Goal: Transaction & Acquisition: Purchase product/service

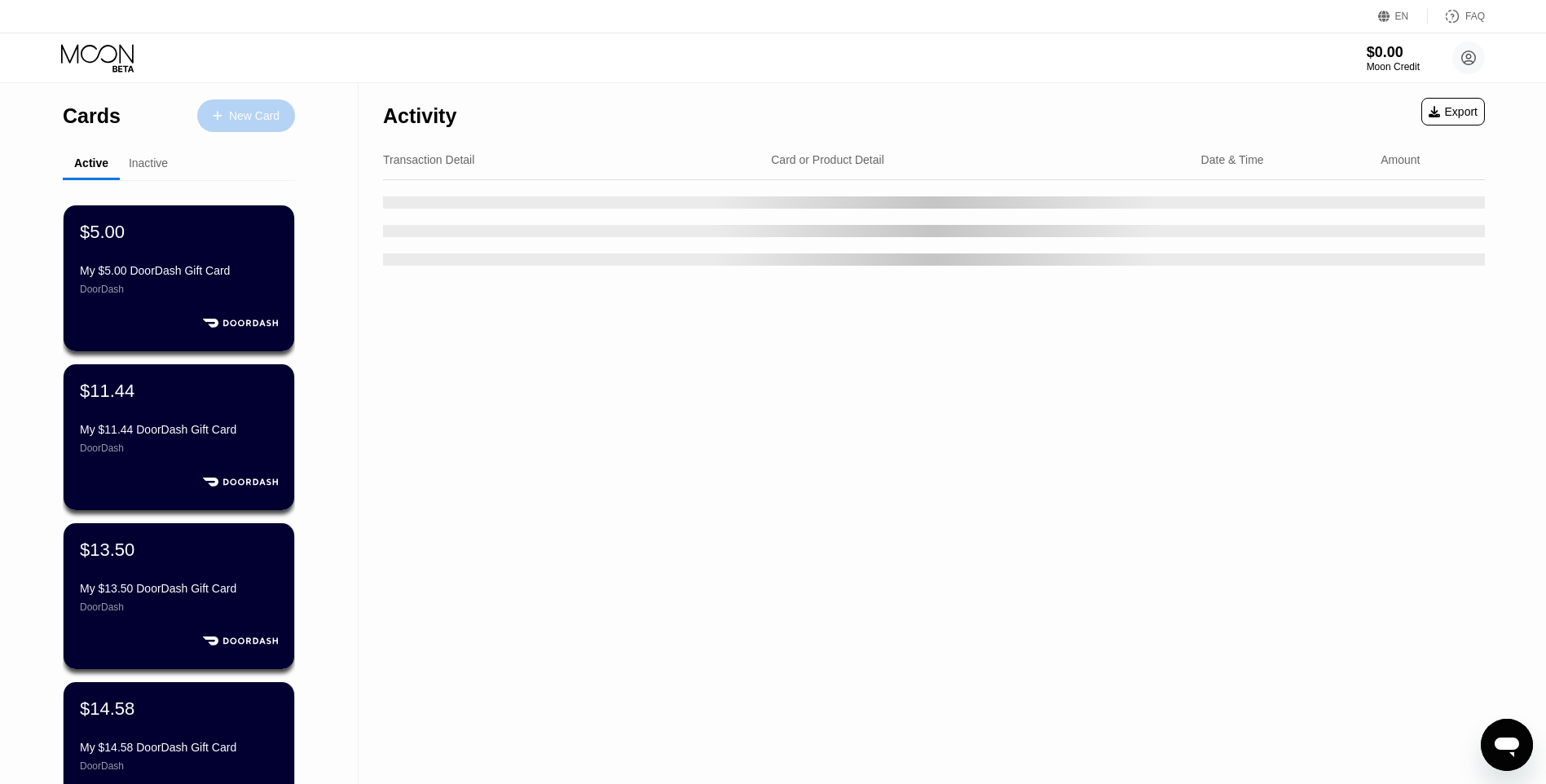
click at [242, 130] on div "New Card" at bounding box center [246, 116] width 98 height 33
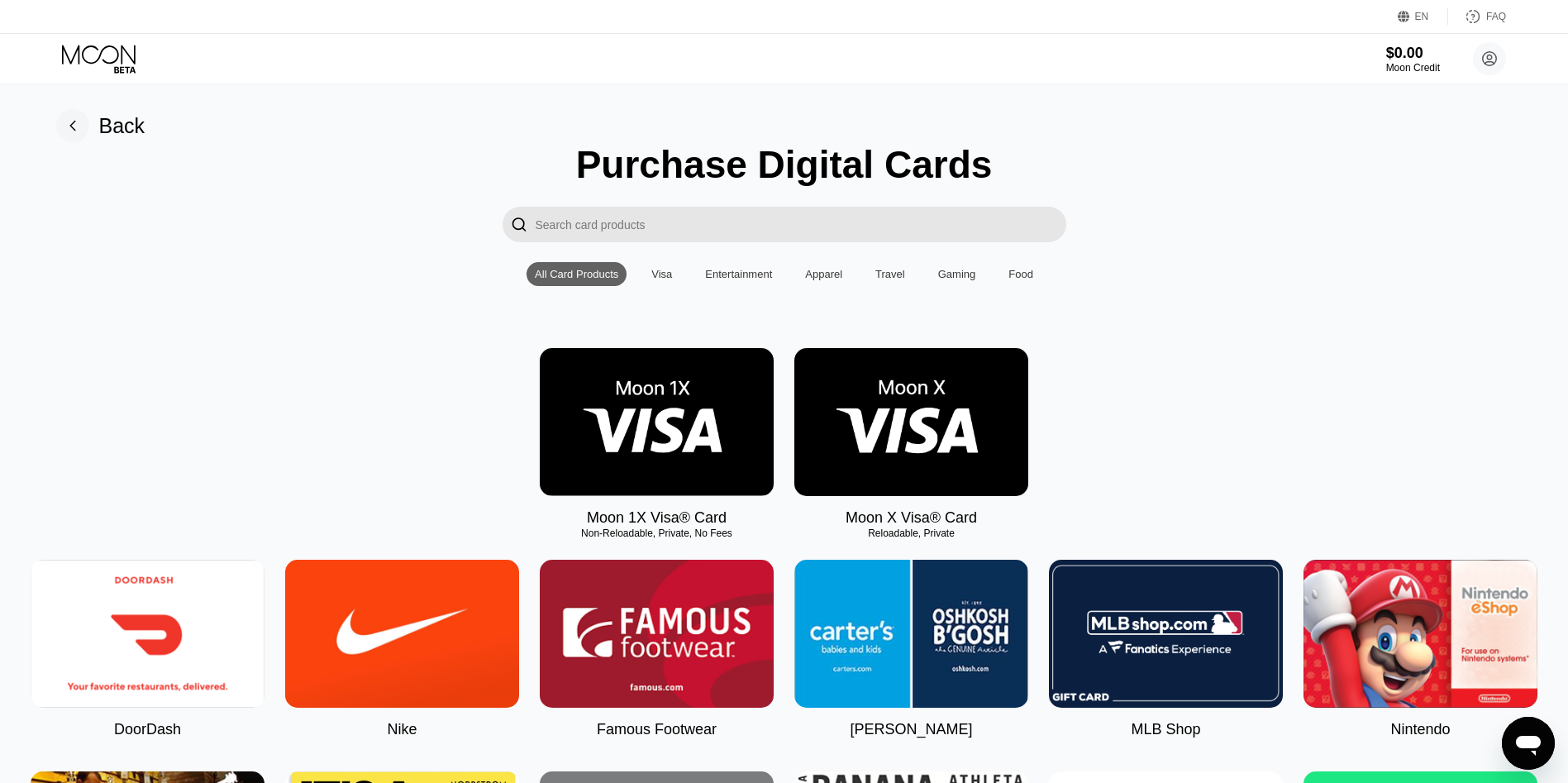
click at [157, 642] on img at bounding box center [148, 633] width 234 height 148
type input "0"
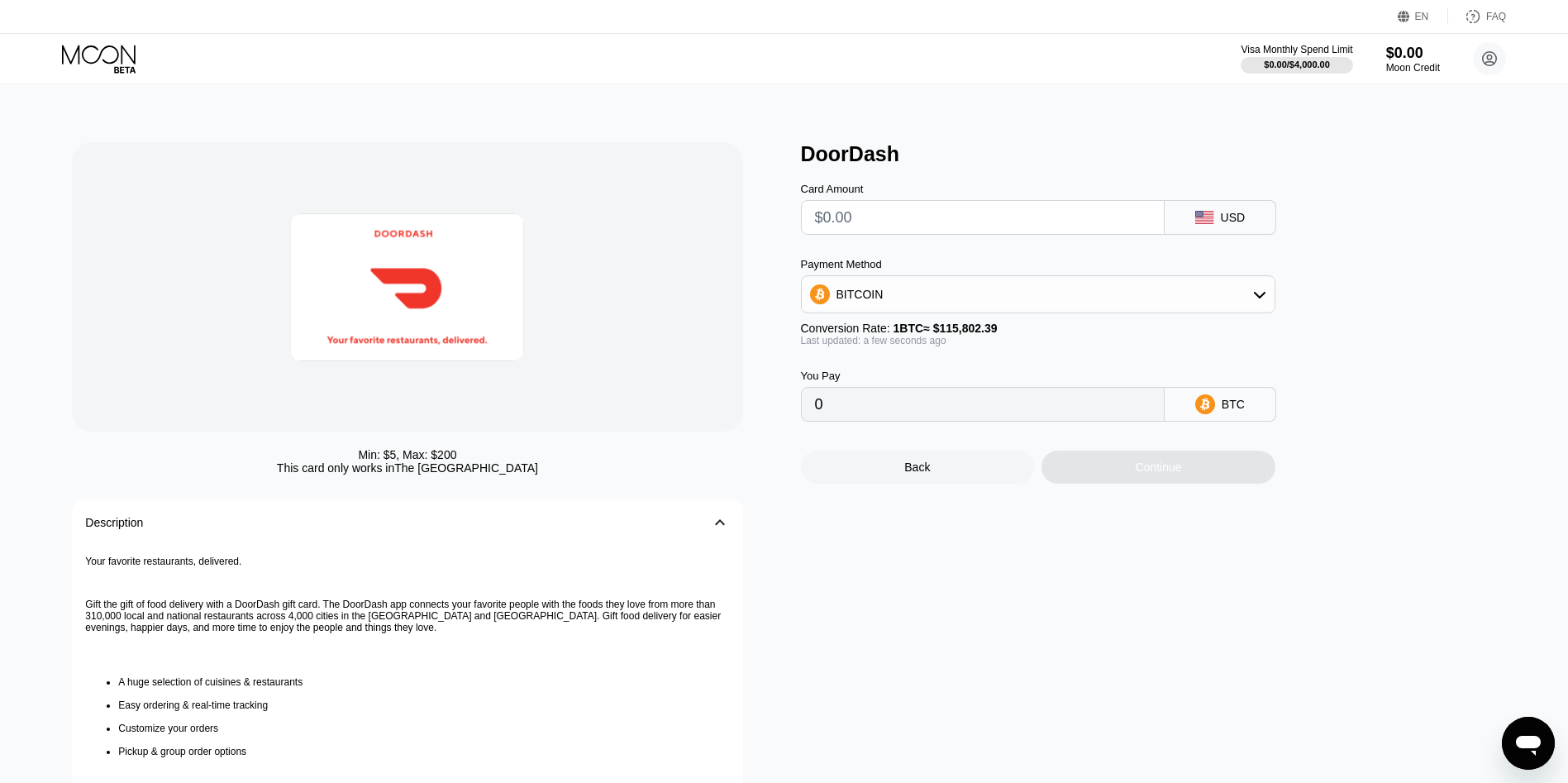
click at [881, 234] on input "text" at bounding box center [982, 218] width 335 height 33
type input "$7"
type input "0.00006045"
type input "$7.2"
type input "0.00006218"
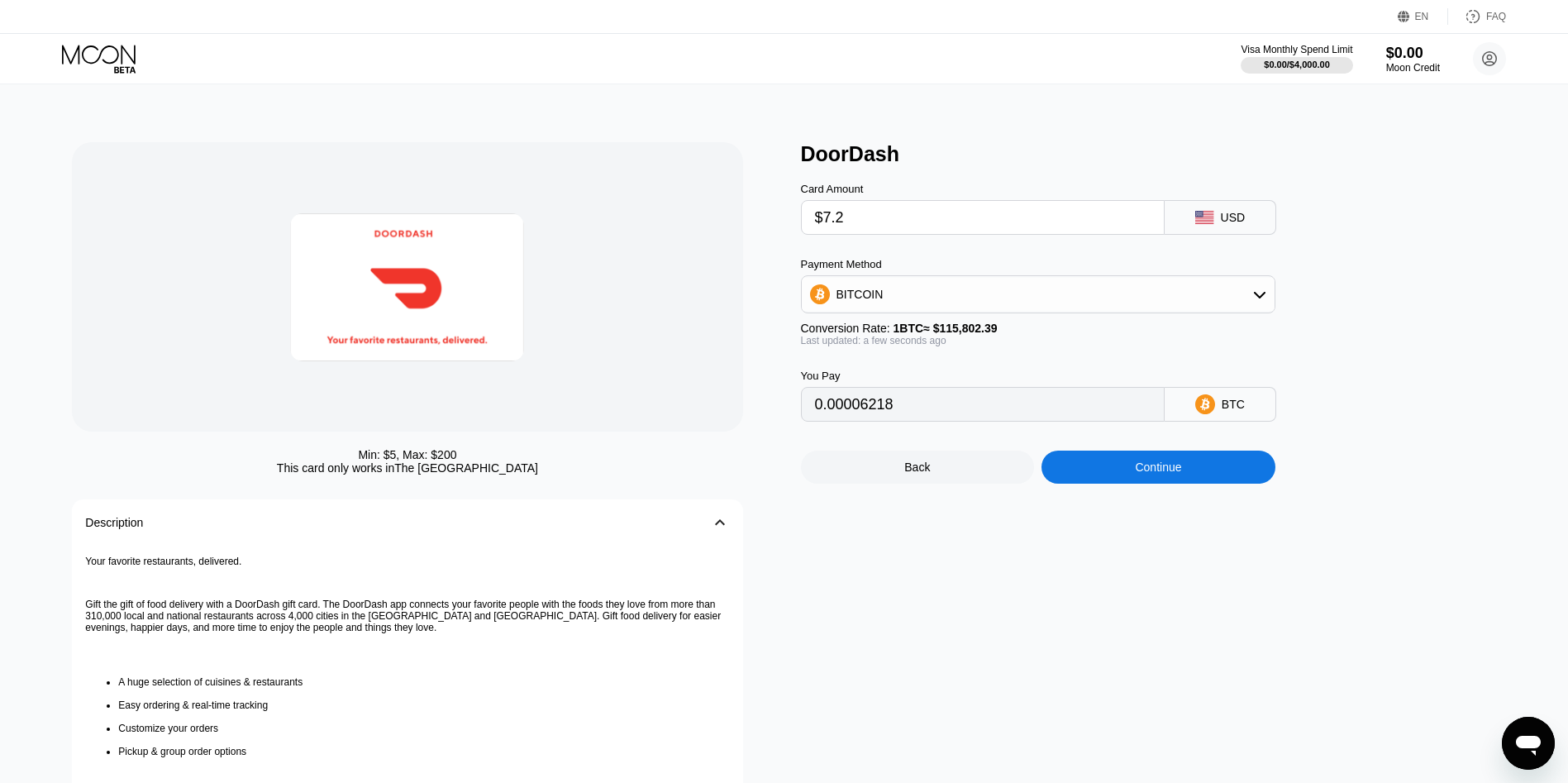
type input "$7.26"
type input "0.00006270"
type input "$7.2"
type input "0.00006218"
type input "$7."
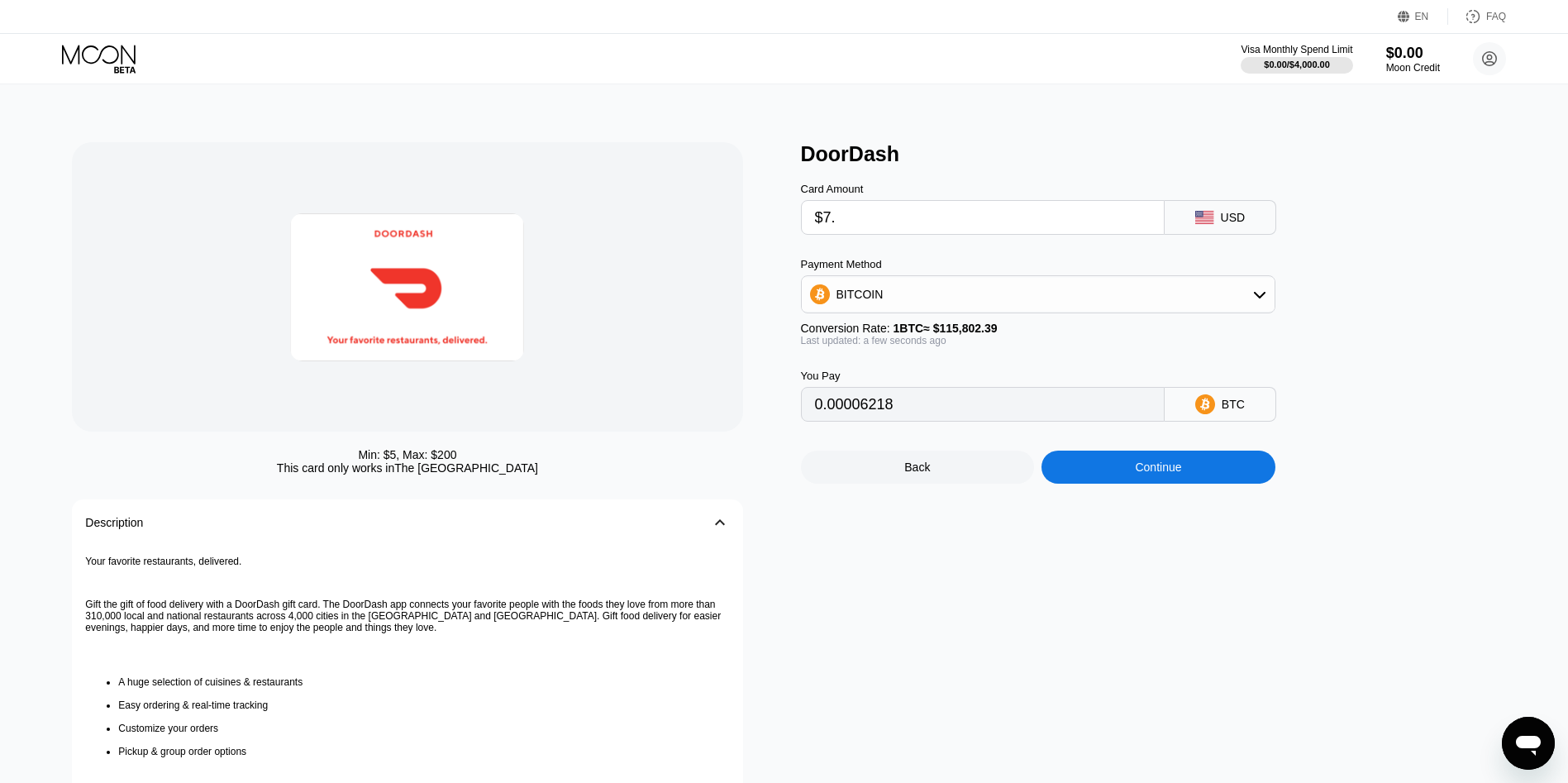
type input "0.00006045"
type input "$7.30"
type input "0.00006304"
type input "$7.30"
click at [1133, 473] on div "Continue" at bounding box center [1158, 468] width 234 height 33
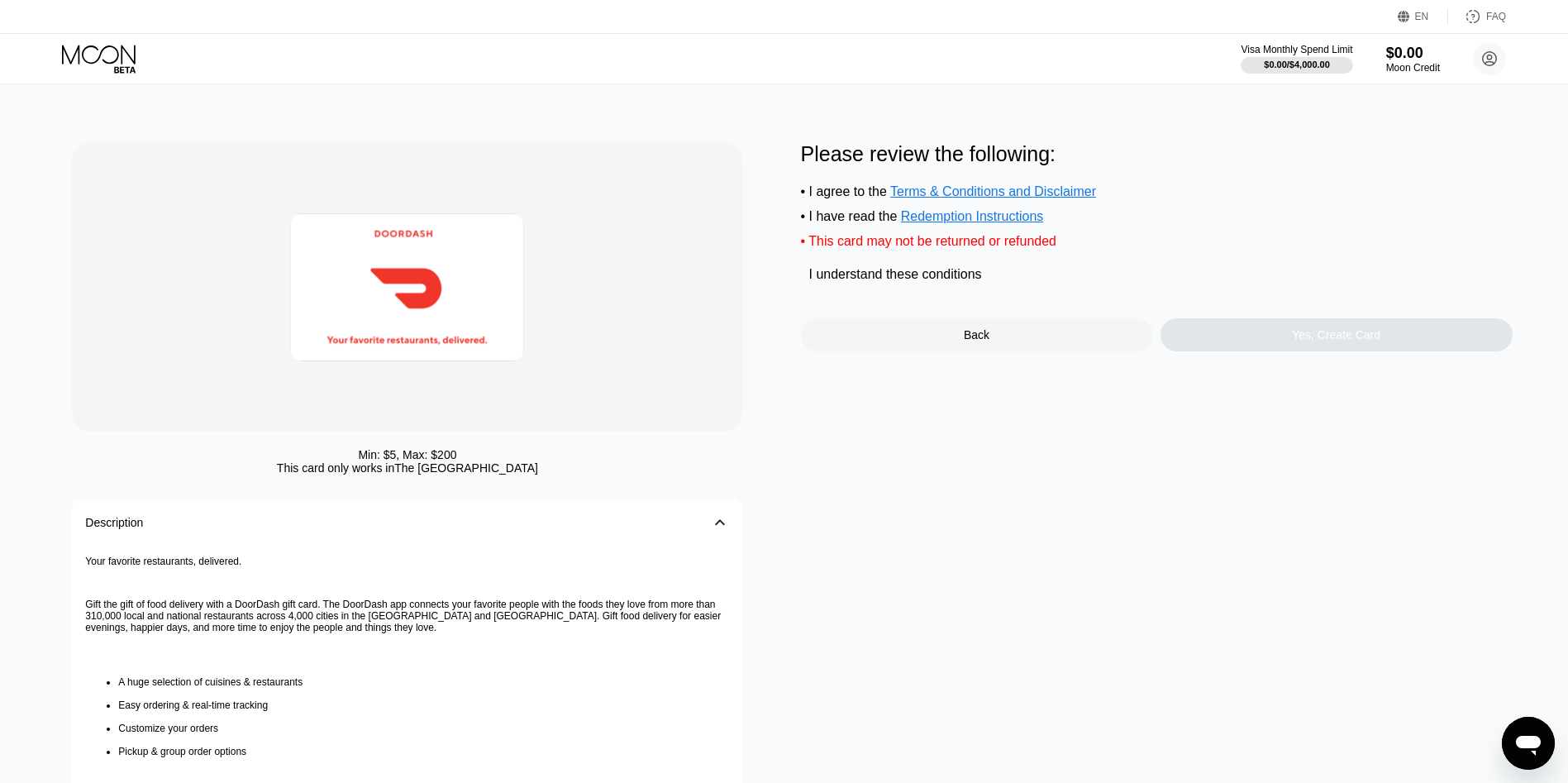
click at [964, 282] on div "I understand these conditions" at bounding box center [896, 274] width 173 height 15
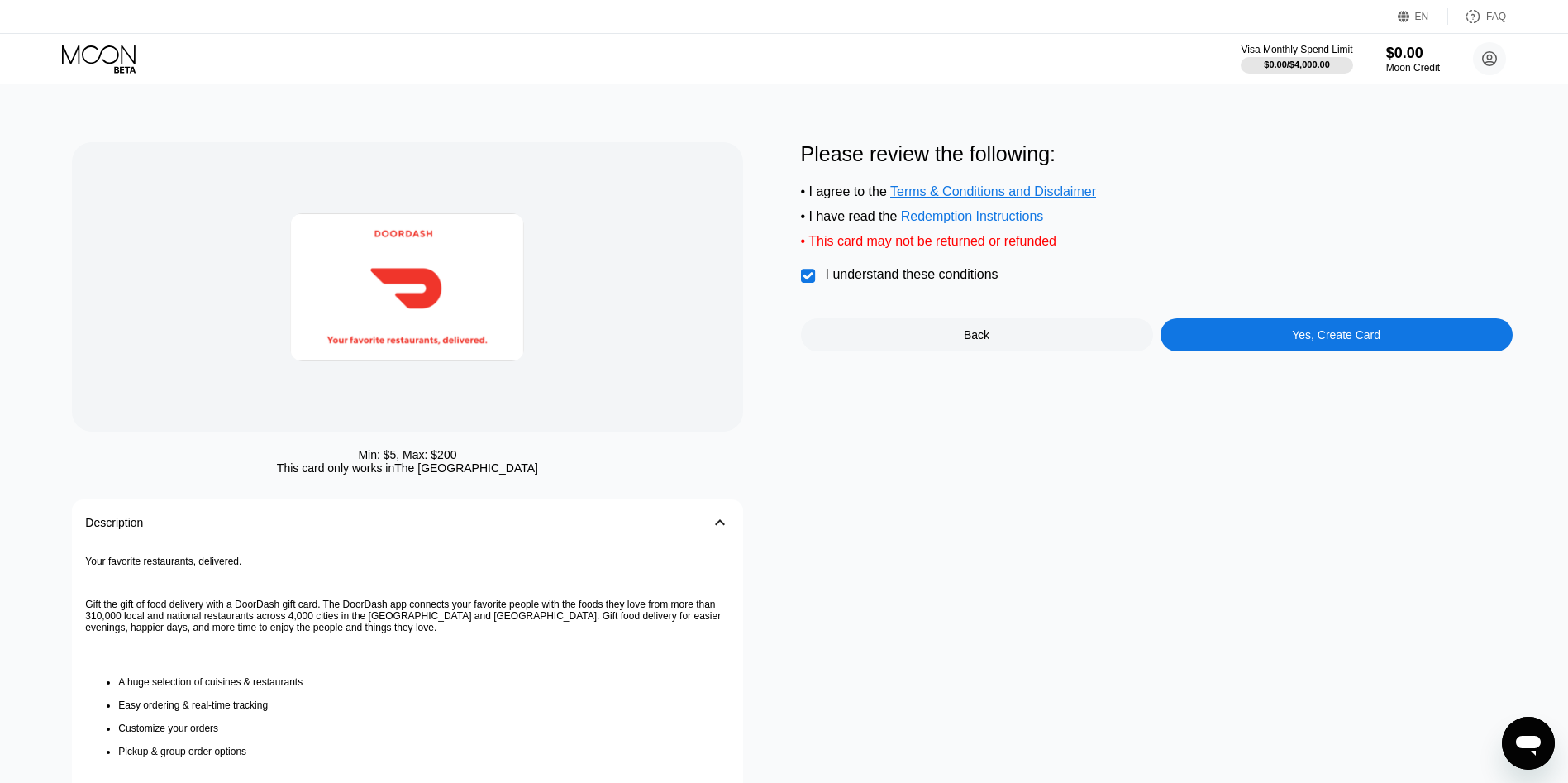
click at [1244, 351] on div "Yes, Create Card" at bounding box center [1336, 335] width 352 height 33
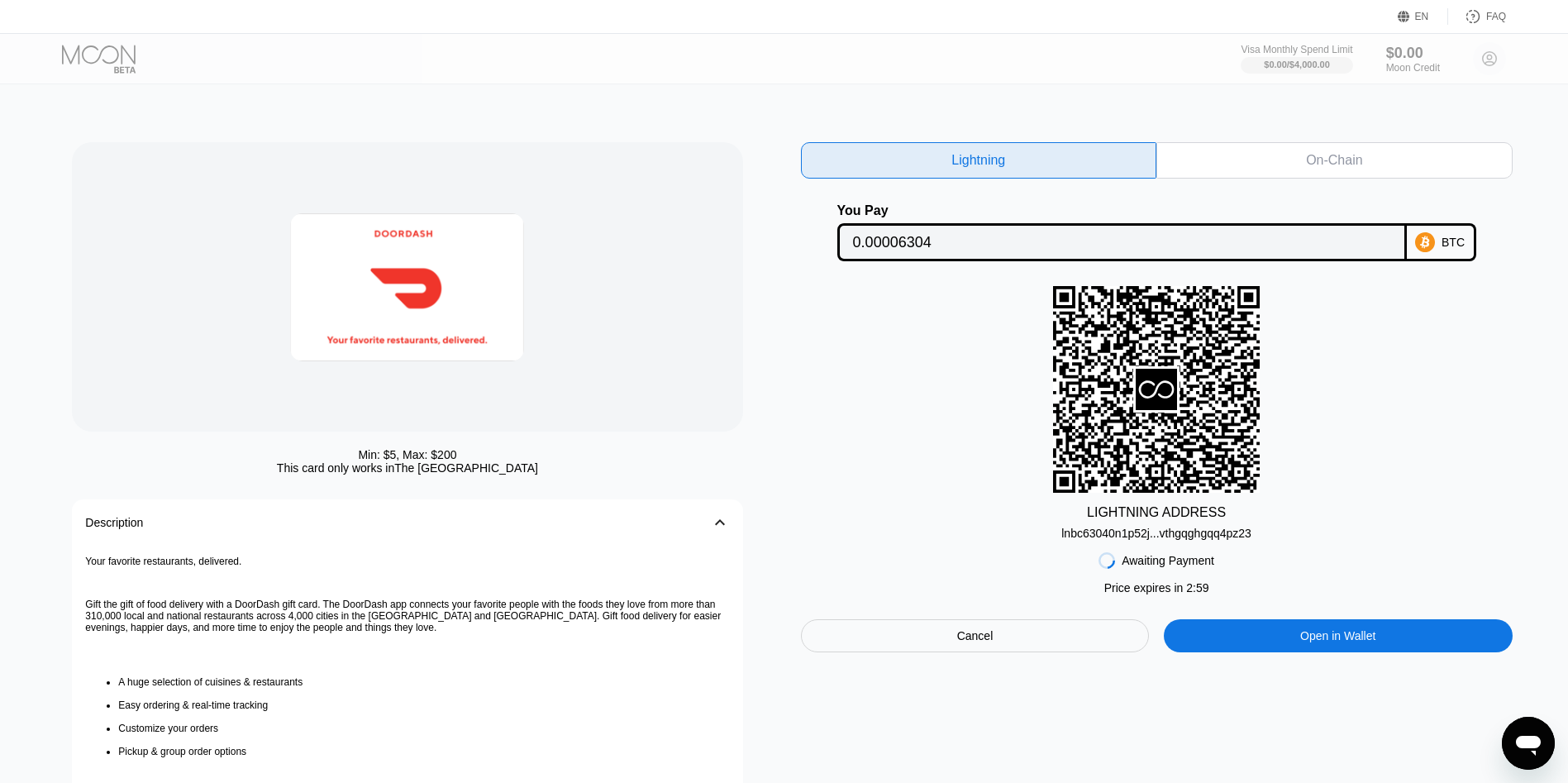
click at [1182, 532] on div "lnbc63040n1p52j...vthgqghgqq4pz23" at bounding box center [1156, 534] width 190 height 13
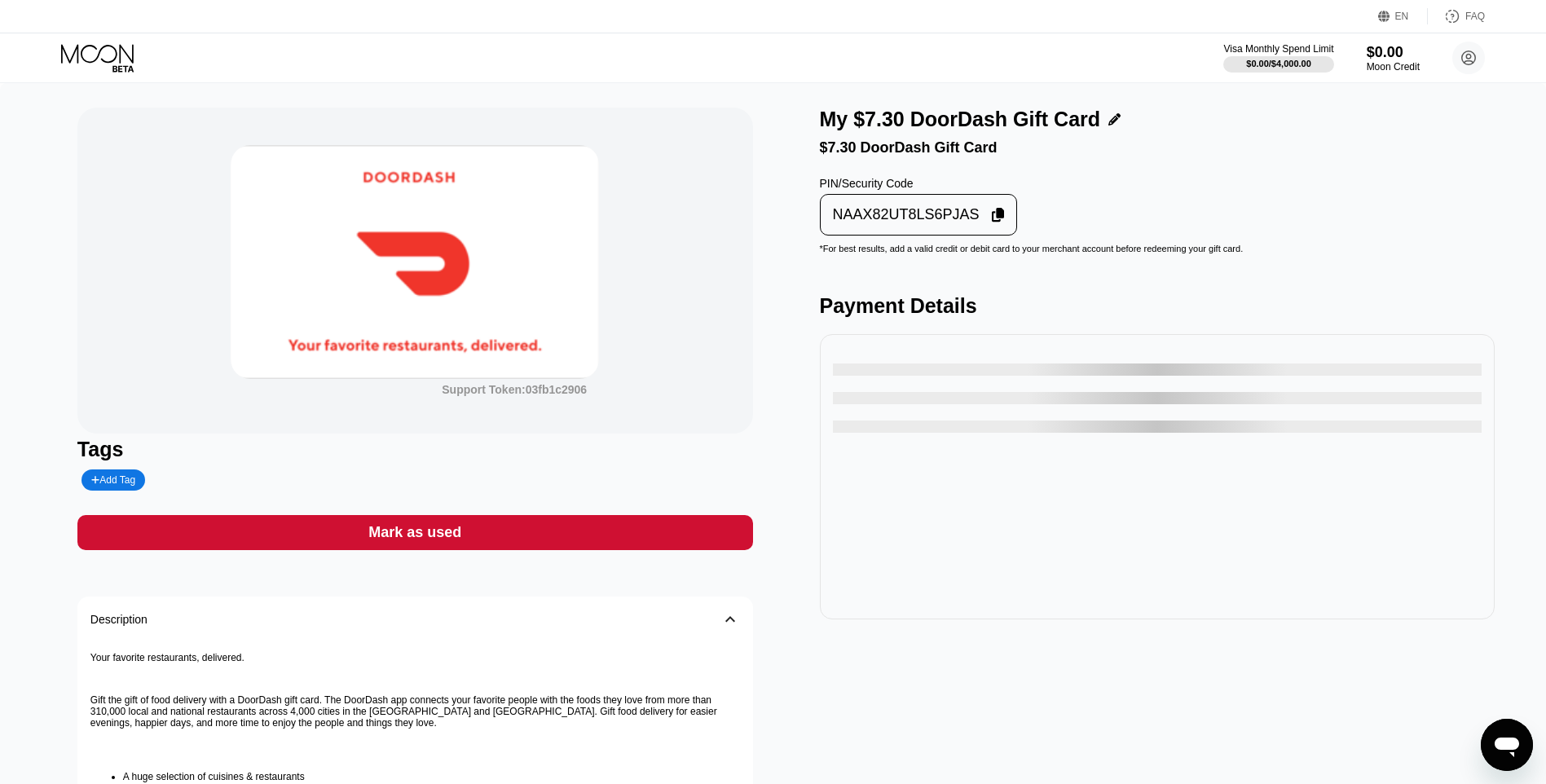
drag, startPoint x: 909, startPoint y: 222, endPoint x: 841, endPoint y: 237, distance: 69.6
click at [906, 223] on div "NAAX82UT8LS6PJAS" at bounding box center [906, 214] width 147 height 19
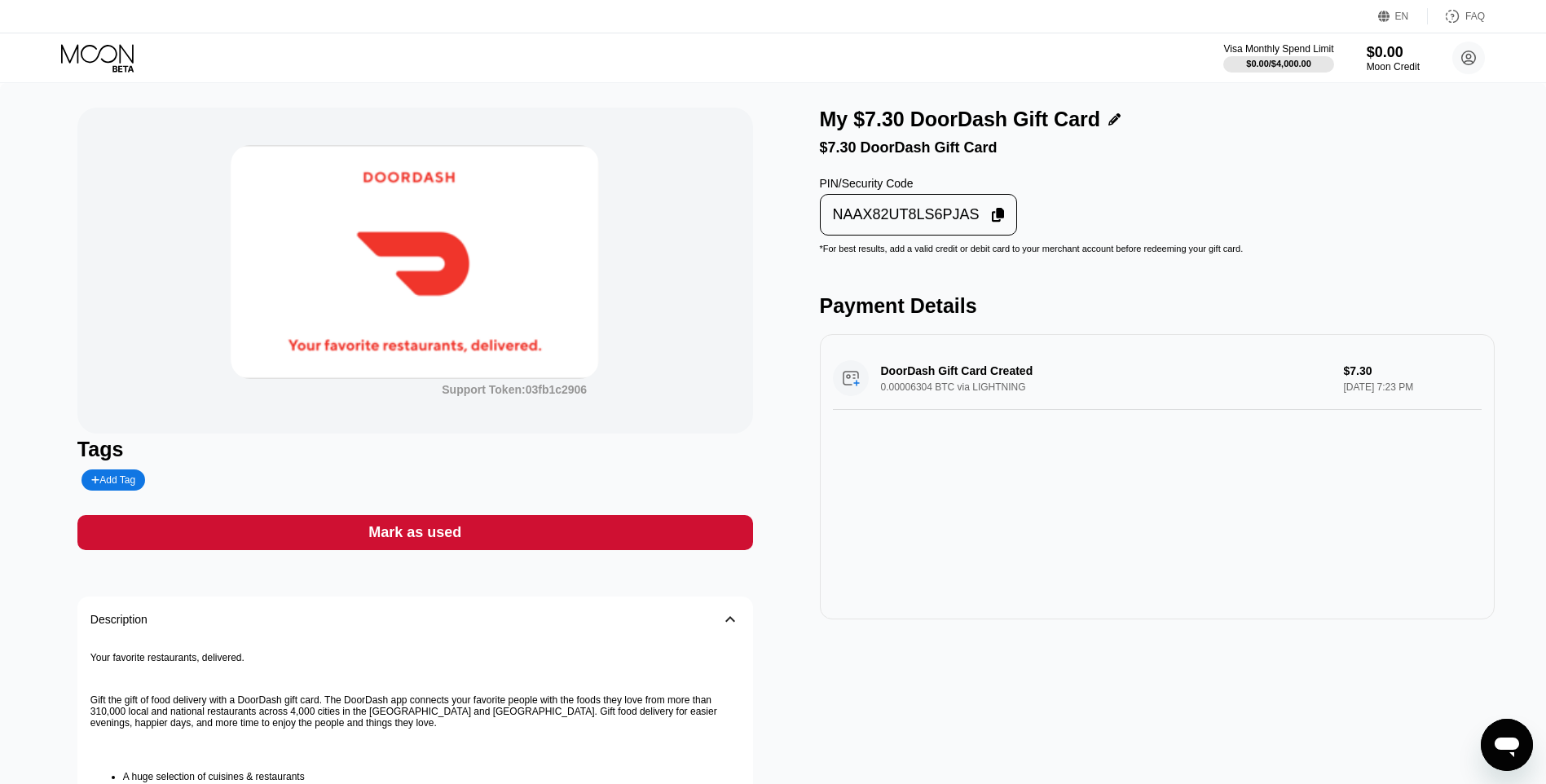
click at [418, 528] on div "Mark as used" at bounding box center [415, 532] width 93 height 19
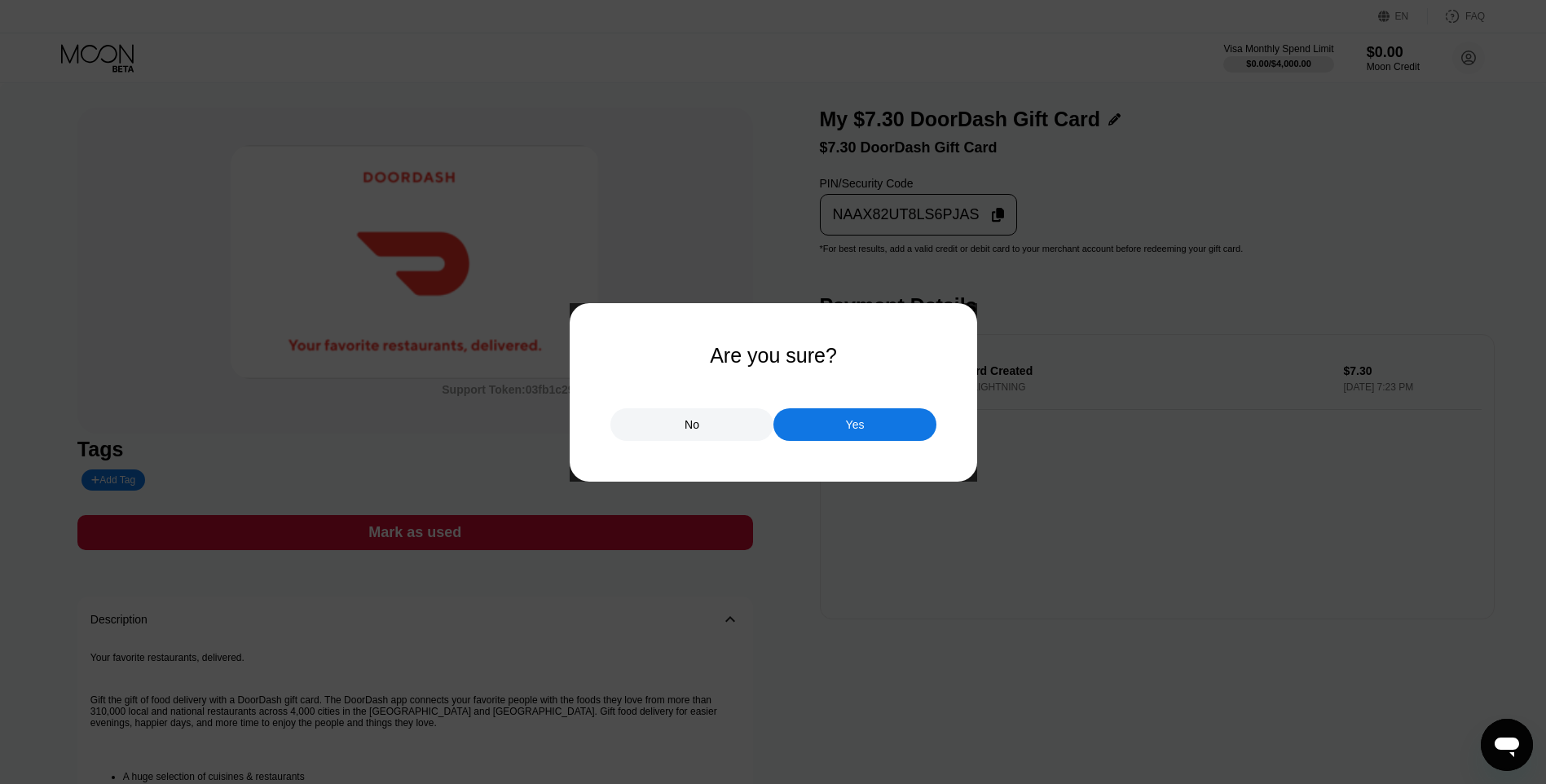
drag, startPoint x: 874, startPoint y: 406, endPoint x: 858, endPoint y: 402, distance: 16.5
click at [862, 402] on div "No Yes" at bounding box center [773, 415] width 326 height 49
drag, startPoint x: 868, startPoint y: 426, endPoint x: 862, endPoint y: 420, distance: 8.5
click at [867, 426] on div "Yes" at bounding box center [855, 425] width 163 height 33
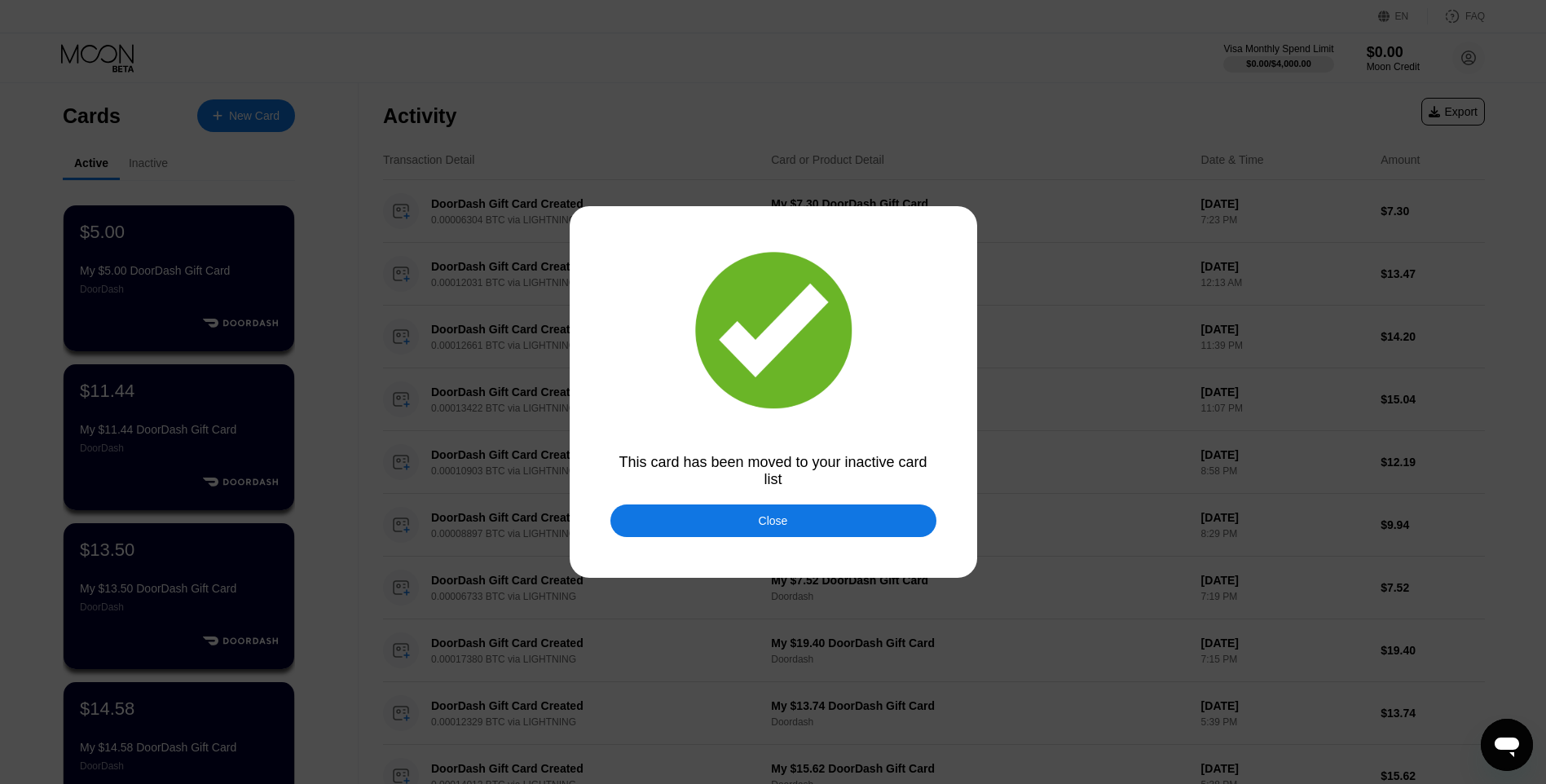
drag, startPoint x: 798, startPoint y: 519, endPoint x: 667, endPoint y: 466, distance: 141.3
click at [788, 522] on div "Close" at bounding box center [773, 521] width 326 height 33
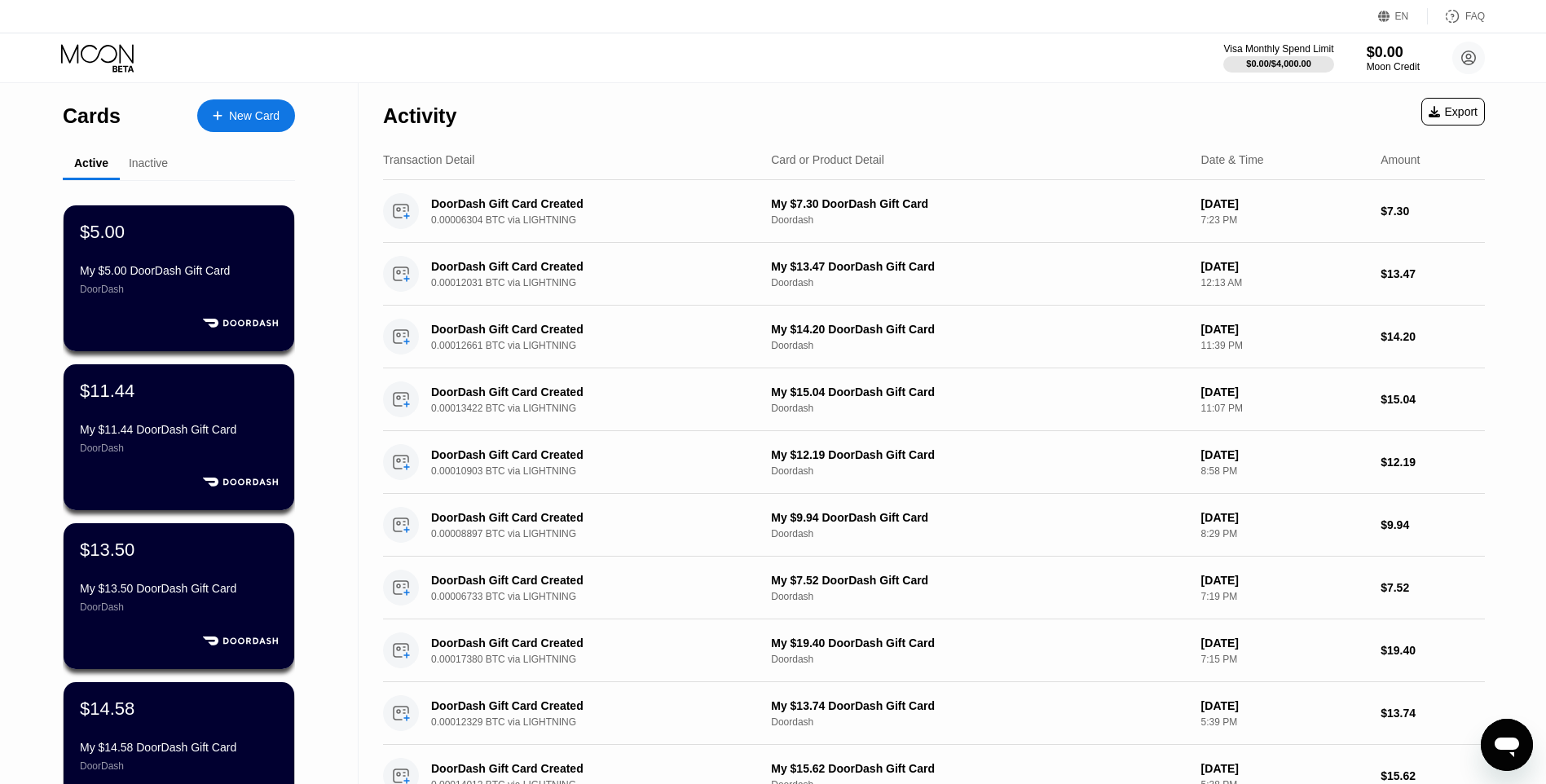
click at [275, 128] on div "New Card" at bounding box center [246, 116] width 98 height 33
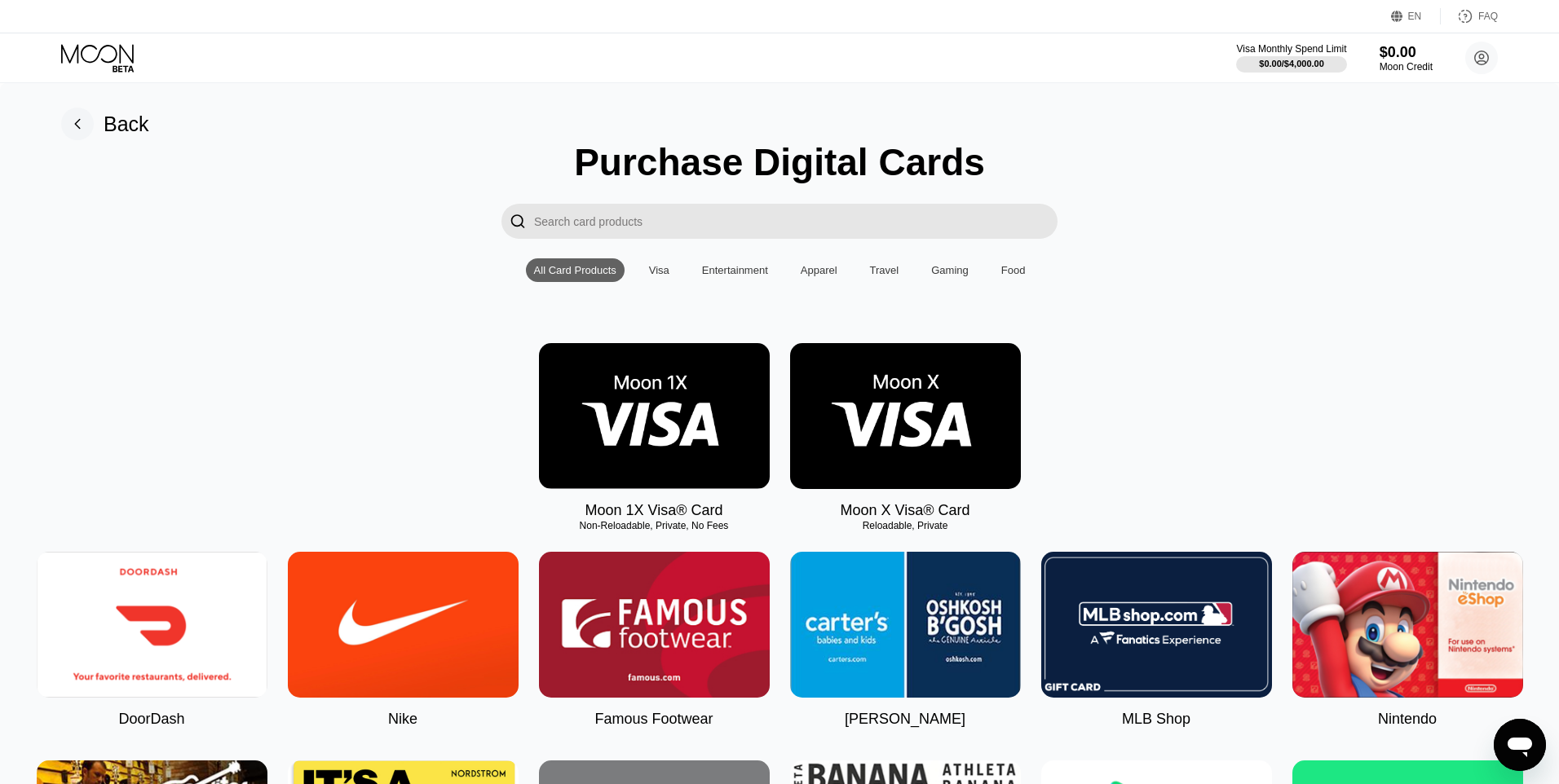
click at [156, 595] on img at bounding box center [152, 624] width 231 height 146
type input "0"
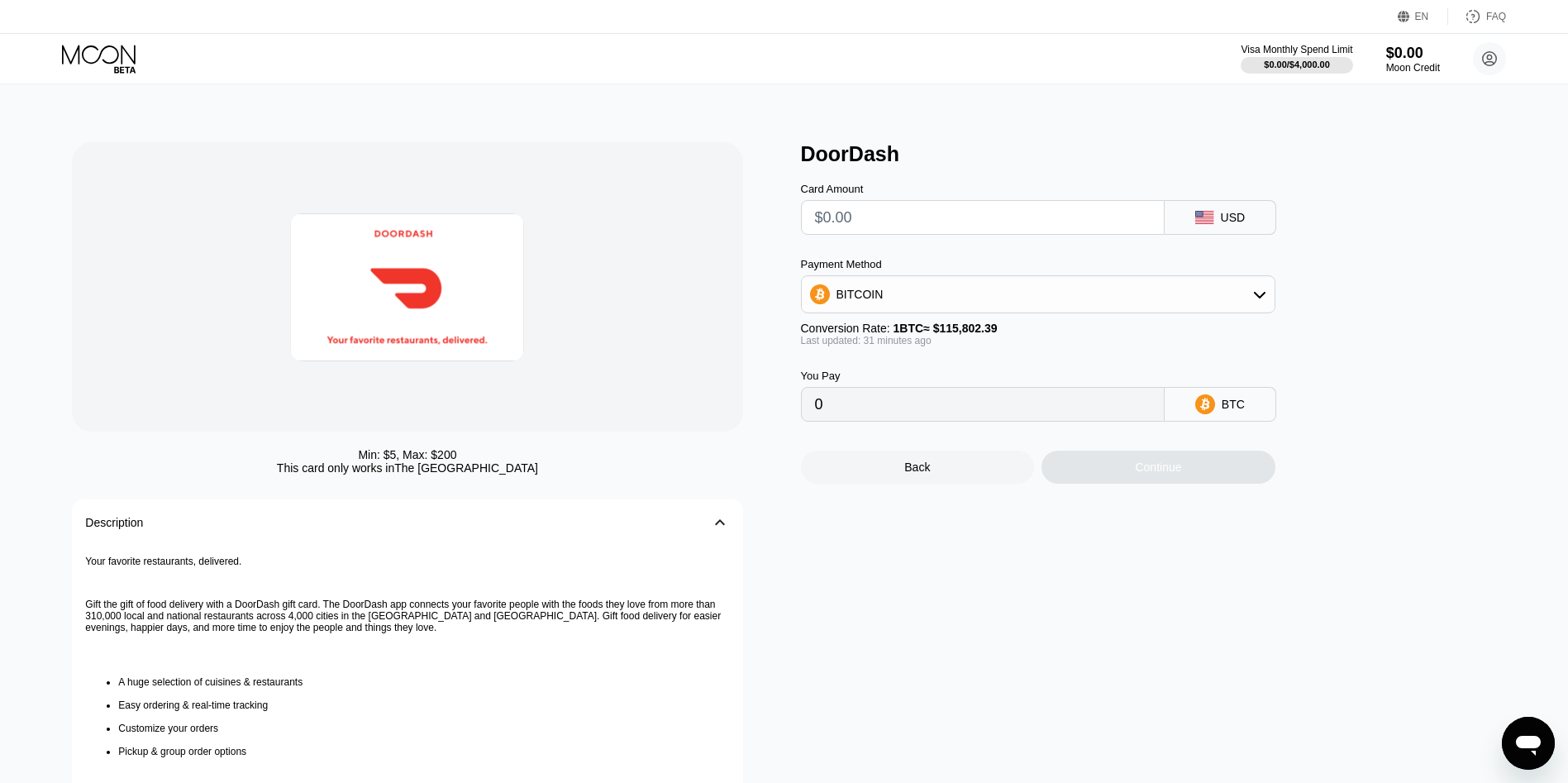
drag, startPoint x: 830, startPoint y: 213, endPoint x: 830, endPoint y: 227, distance: 14.0
click at [830, 225] on input "text" at bounding box center [982, 218] width 335 height 33
click at [910, 233] on input "text" at bounding box center [982, 218] width 335 height 33
type input "$7"
type input "0.00006045"
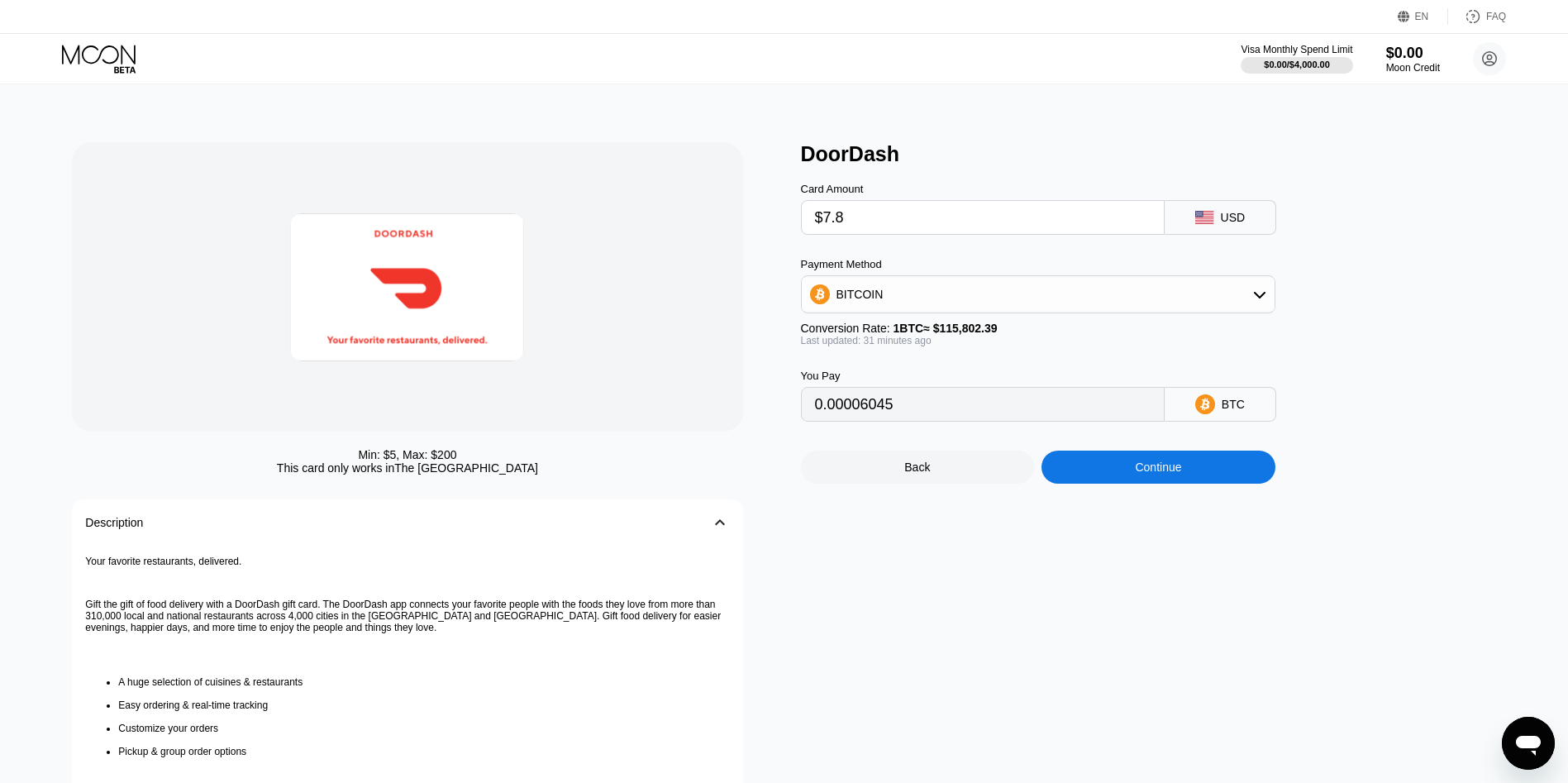
type input "$7.80"
type input "0.00006736"
type input "$7.80"
click at [1241, 473] on div "Continue" at bounding box center [1158, 468] width 234 height 33
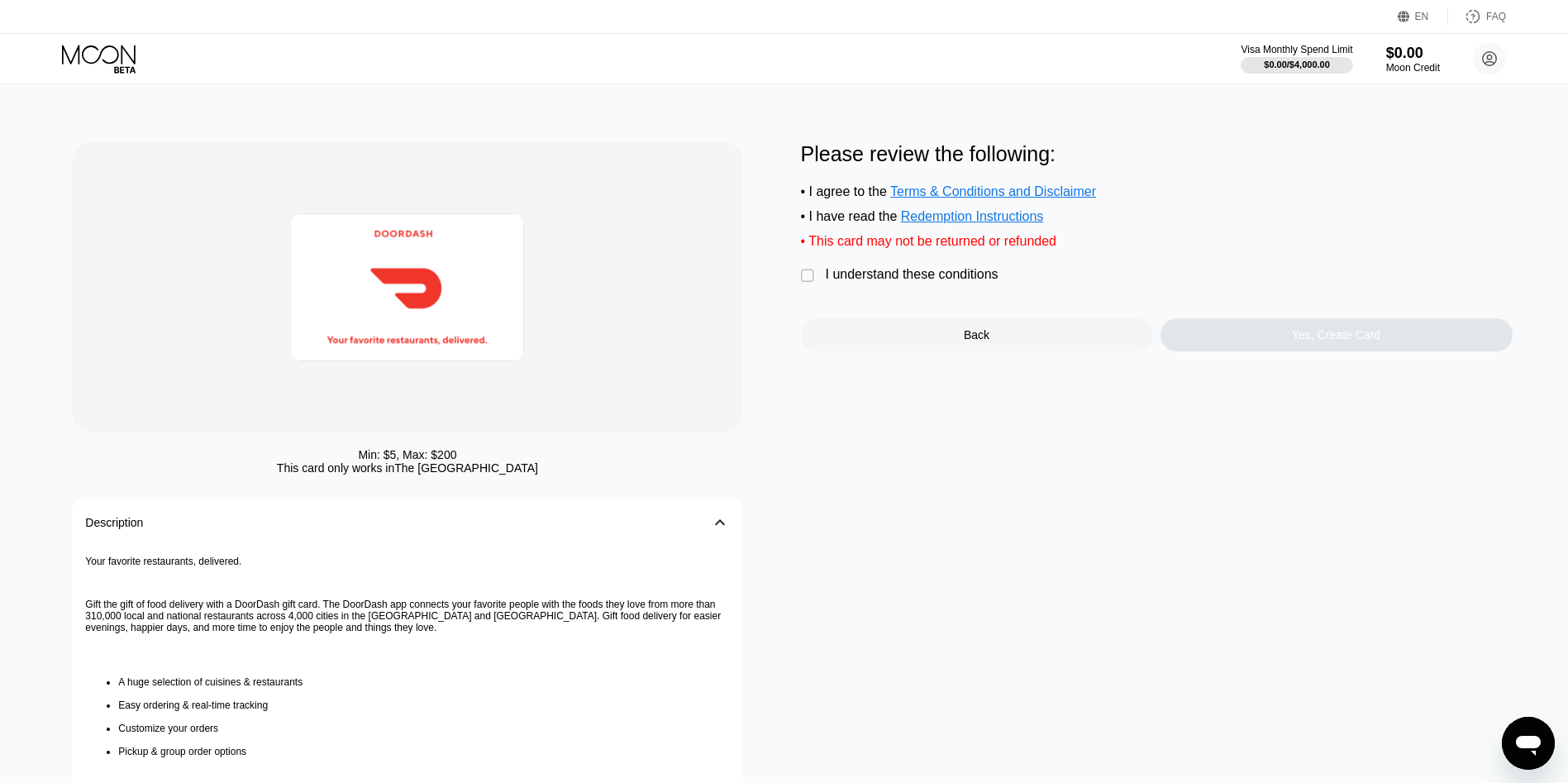
drag, startPoint x: 986, startPoint y: 290, endPoint x: 1033, endPoint y: 291, distance: 47.0
click at [983, 282] on div "I understand these conditions" at bounding box center [912, 274] width 173 height 15
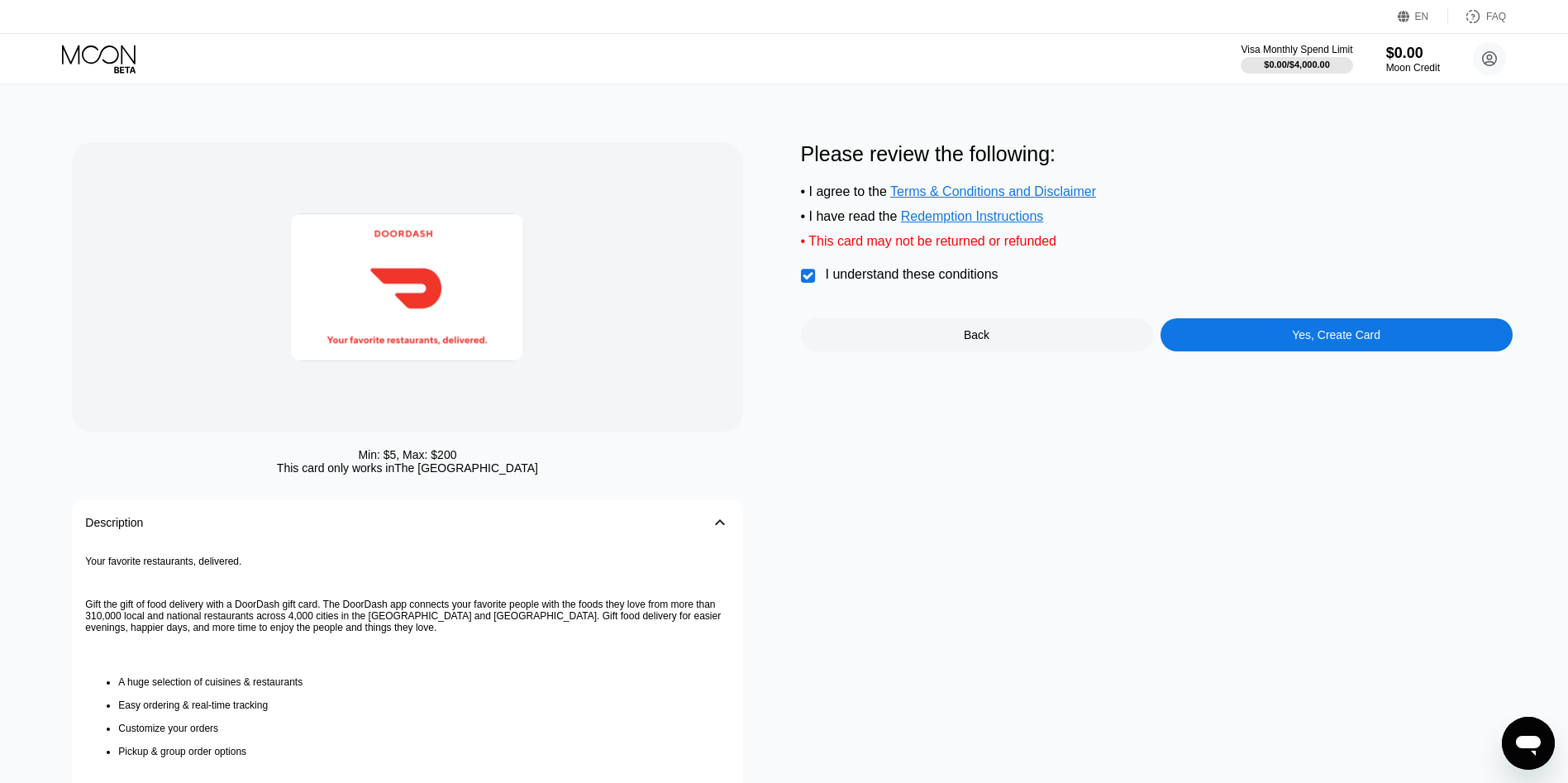
click at [1395, 335] on div "Yes, Create Card" at bounding box center [1336, 335] width 352 height 33
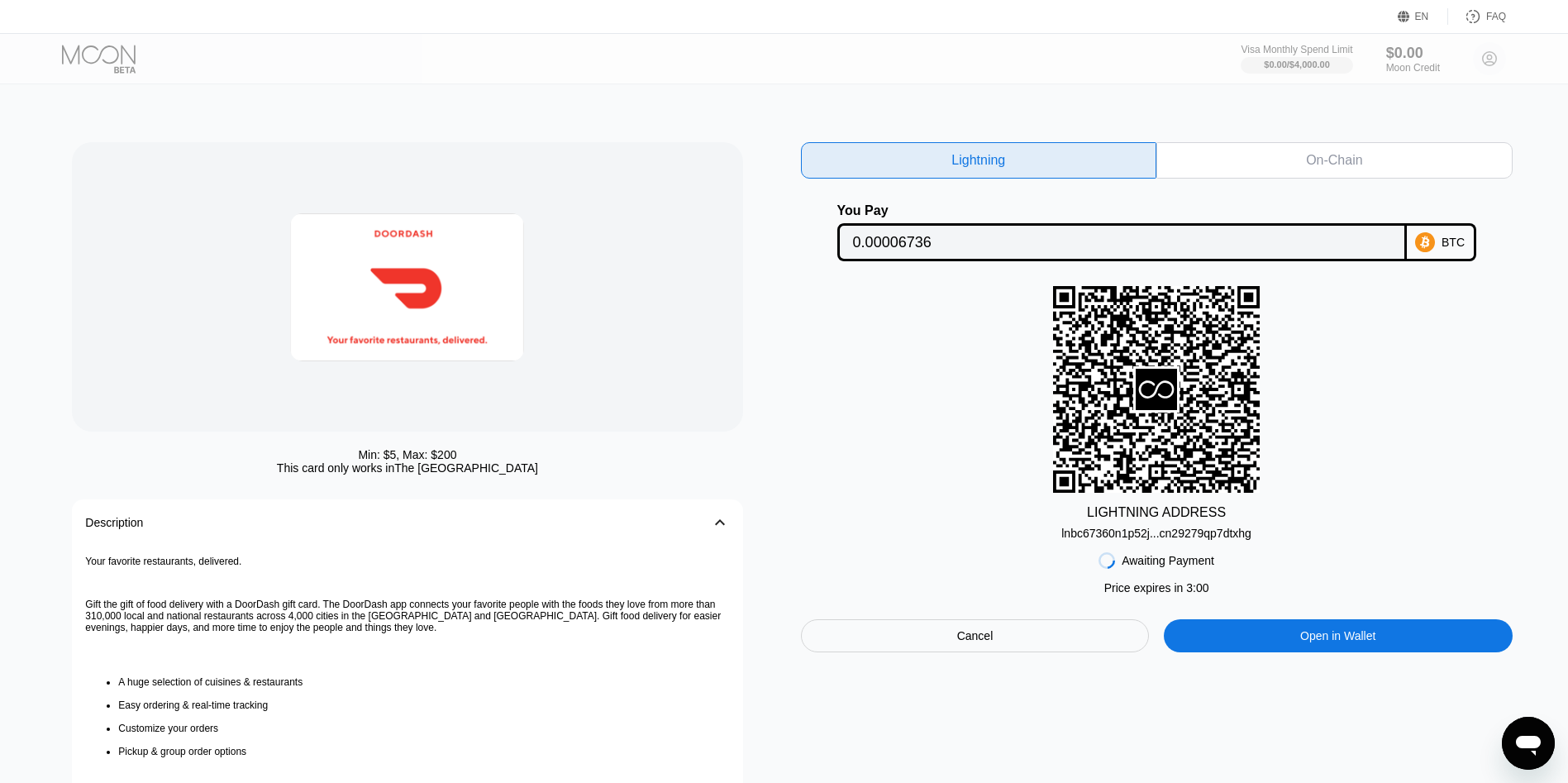
click at [1120, 535] on div "lnbc67360n1p52j...cn29279qp7dtxhg" at bounding box center [1156, 534] width 190 height 13
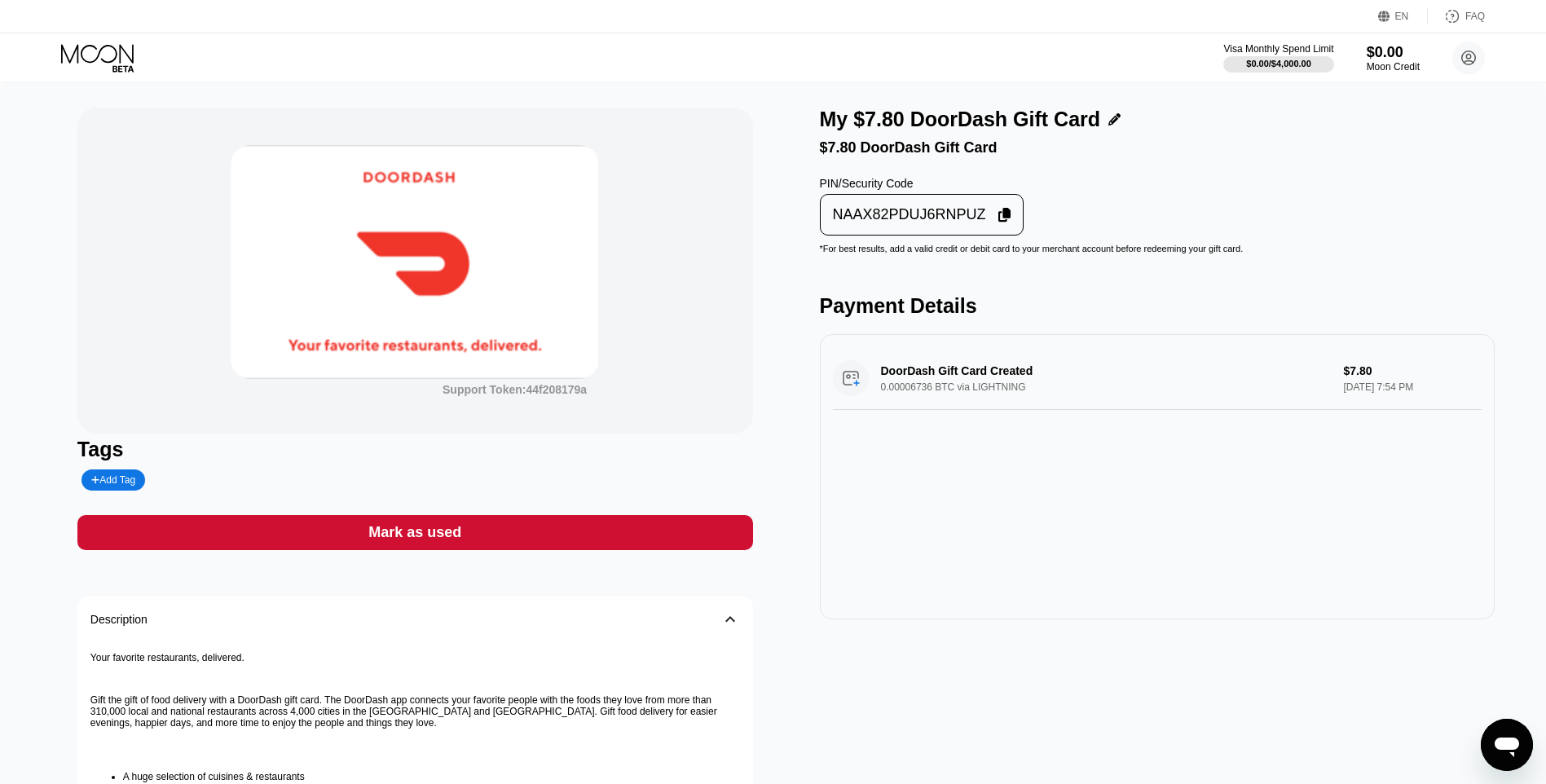
drag, startPoint x: 905, startPoint y: 214, endPoint x: 881, endPoint y: 202, distance: 26.8
click at [905, 213] on div "NAAX82PDUJ6RNPUZ" at bounding box center [922, 214] width 195 height 32
click at [667, 547] on div "Mark as used" at bounding box center [415, 533] width 675 height 35
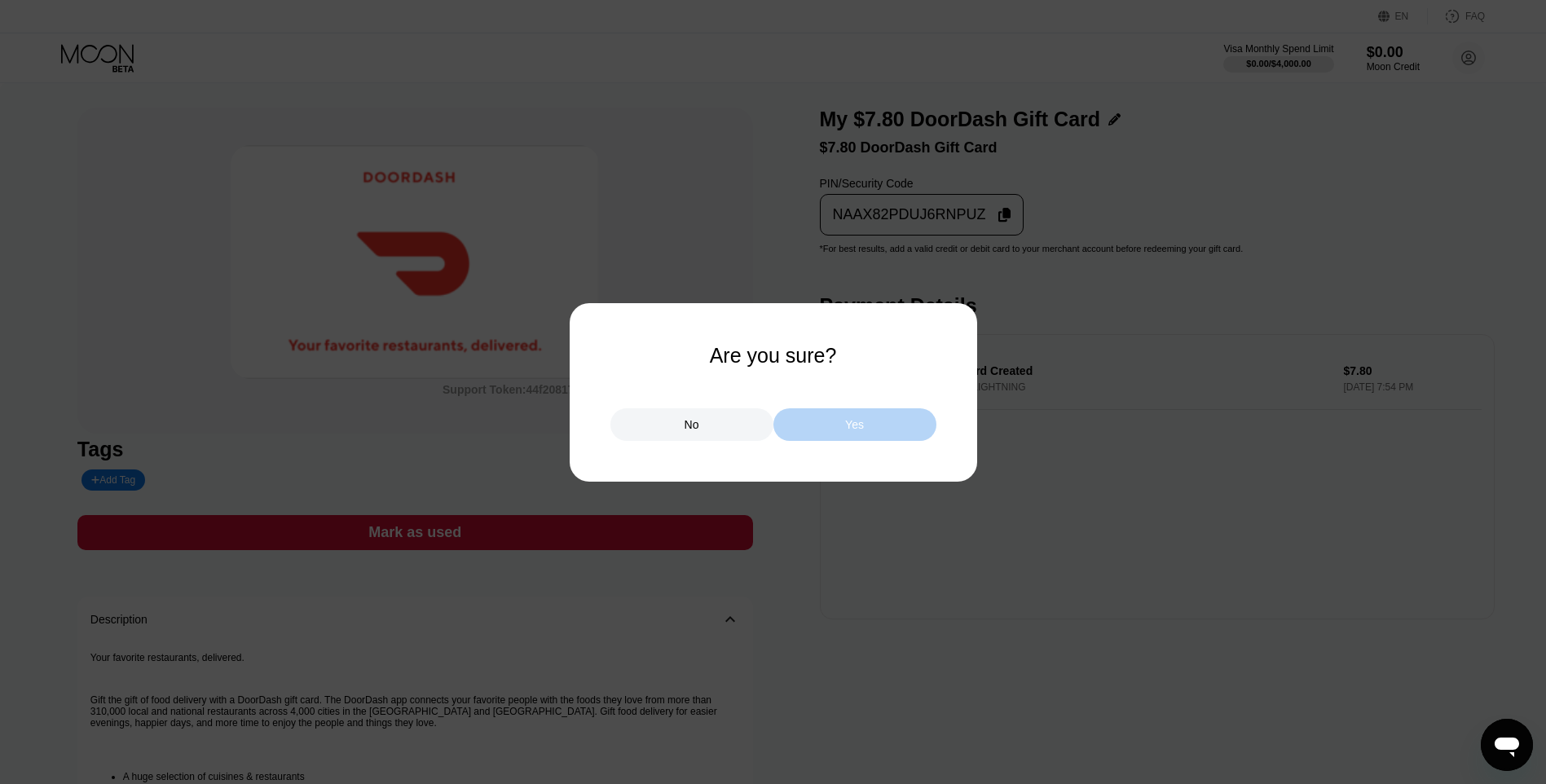
click at [881, 426] on div "Yes" at bounding box center [855, 425] width 163 height 33
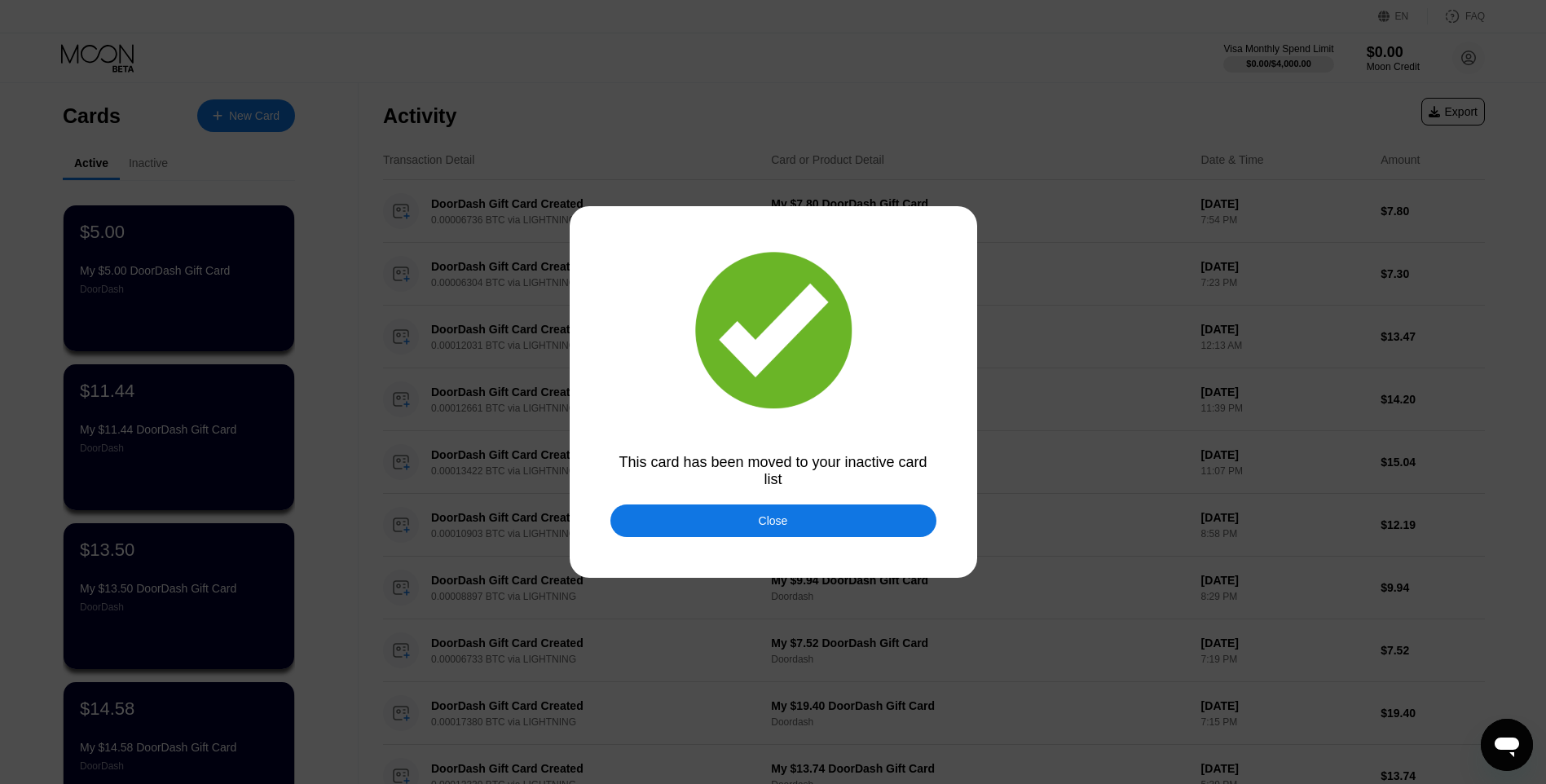
click at [838, 522] on div "Close" at bounding box center [773, 521] width 326 height 33
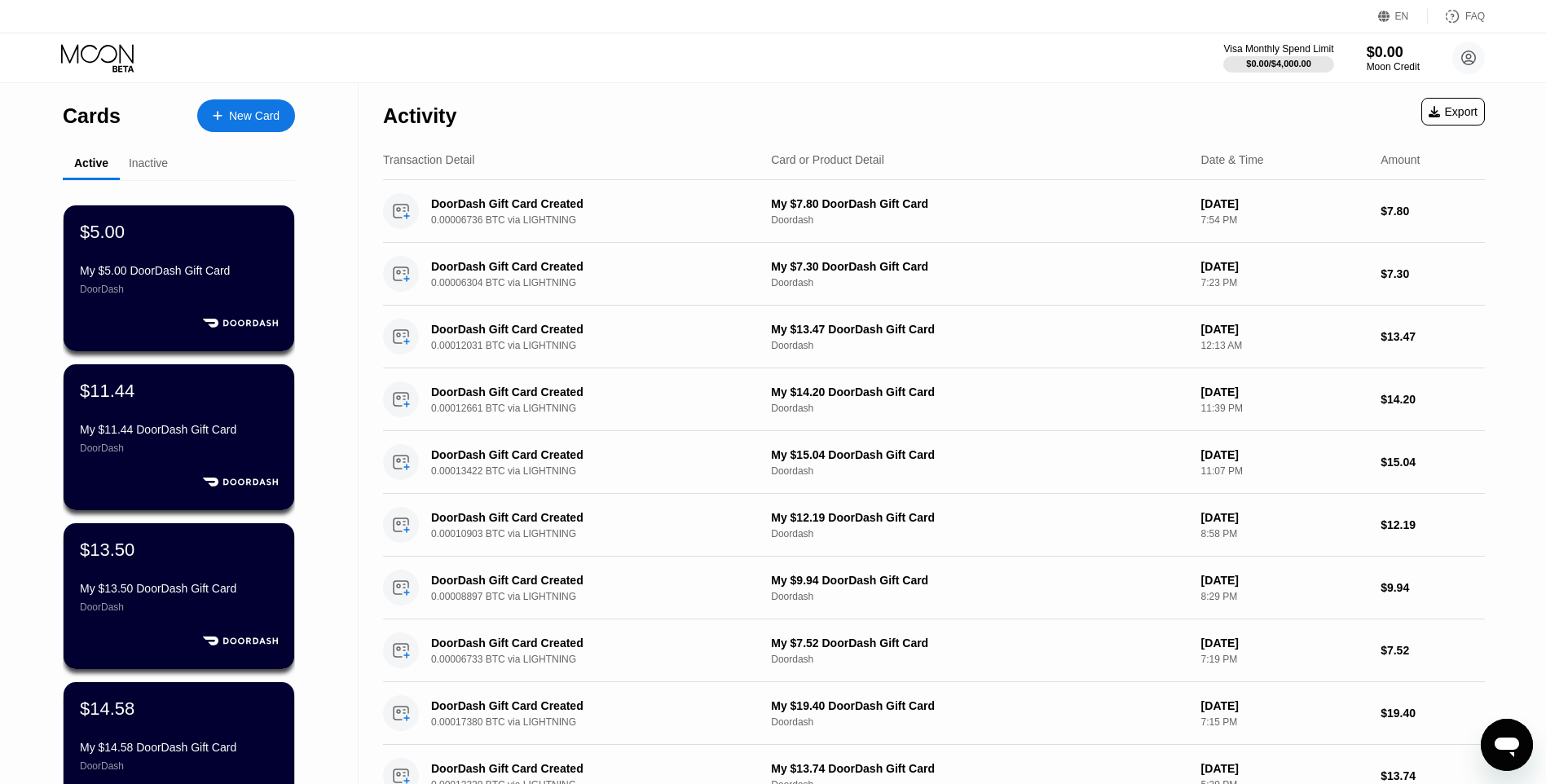
click at [228, 107] on div "New Card" at bounding box center [246, 116] width 98 height 33
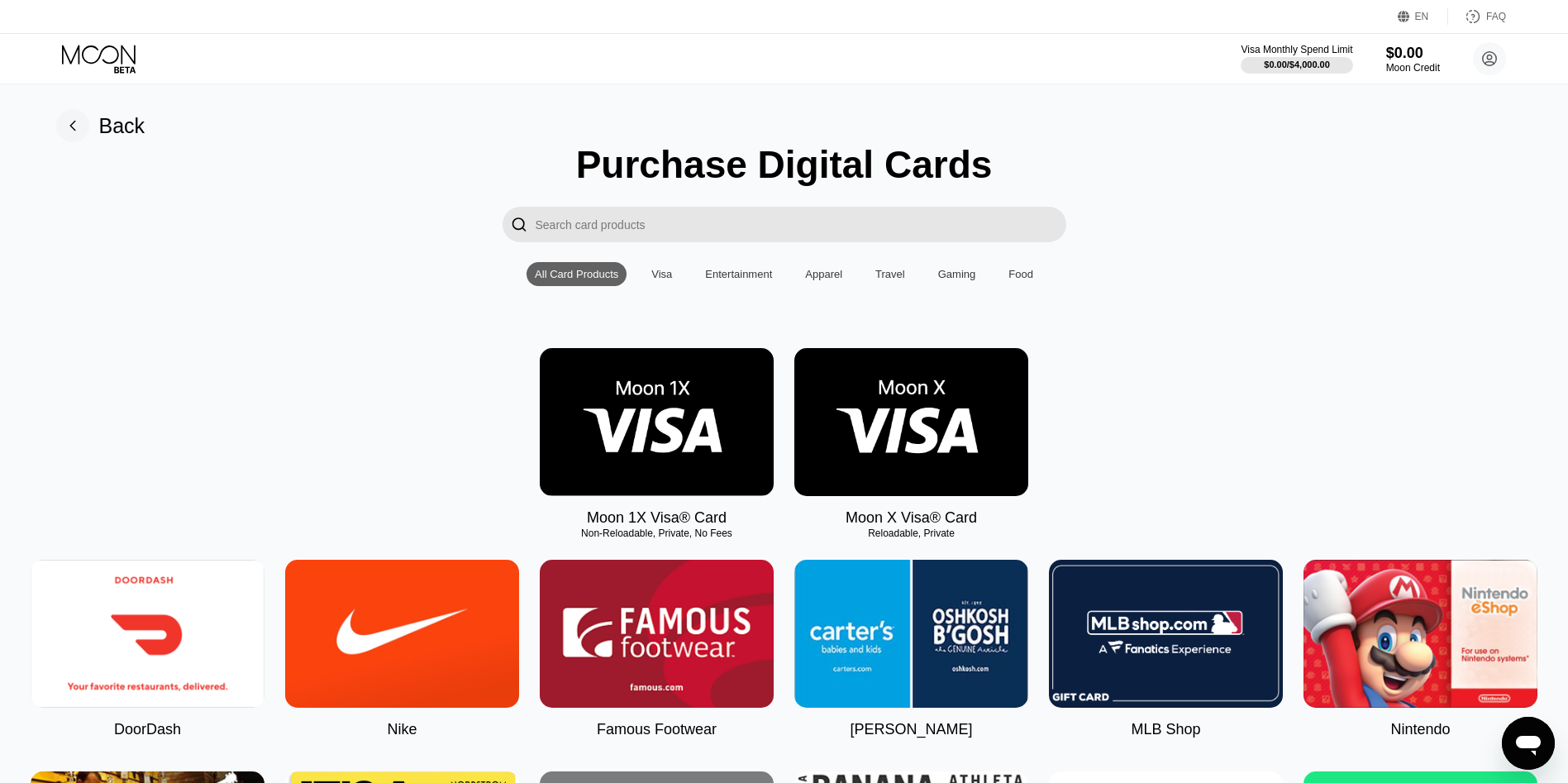
drag, startPoint x: 185, startPoint y: 630, endPoint x: 804, endPoint y: 248, distance: 727.4
click at [185, 629] on img at bounding box center [148, 633] width 234 height 148
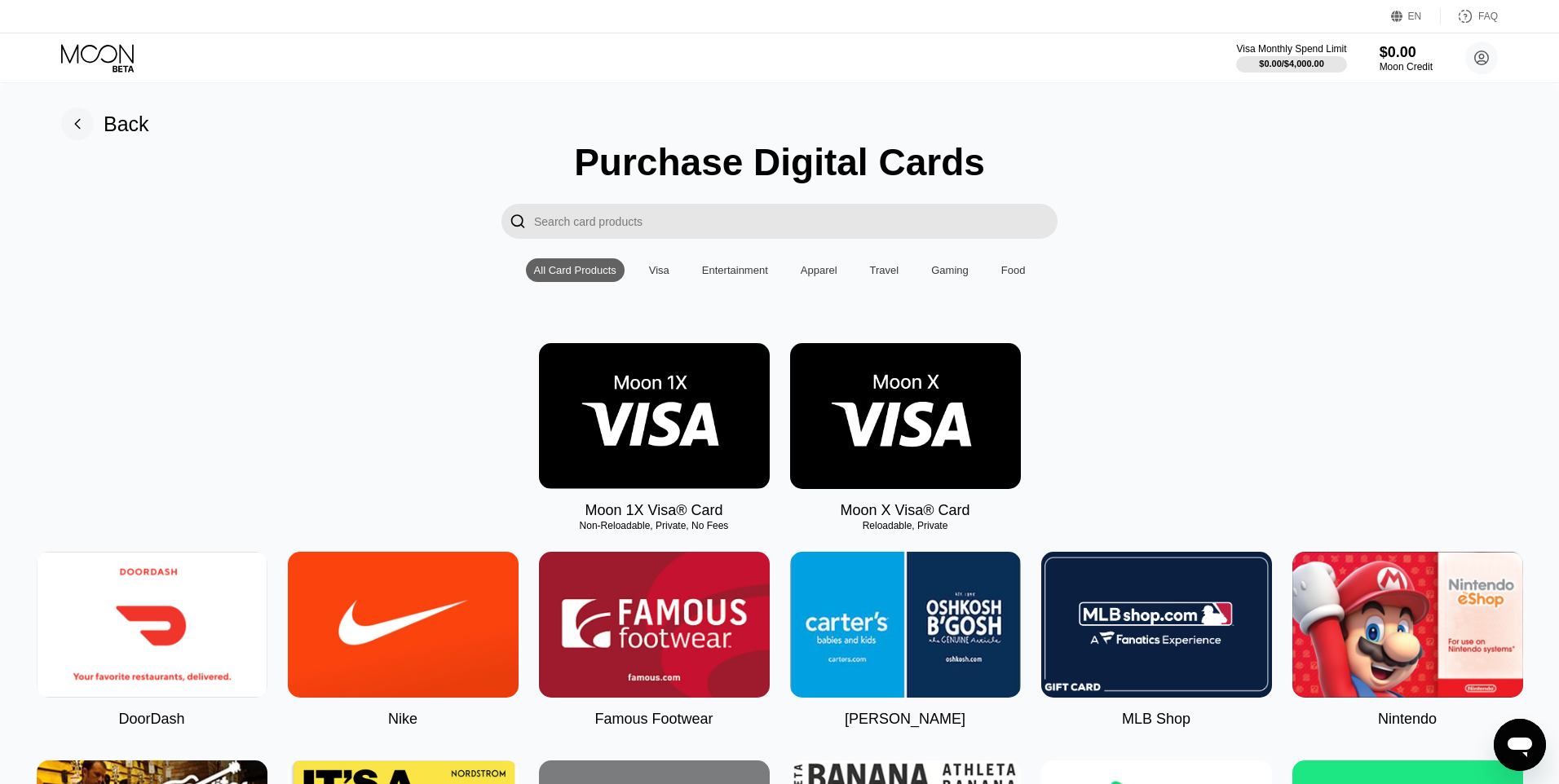
type input "0"
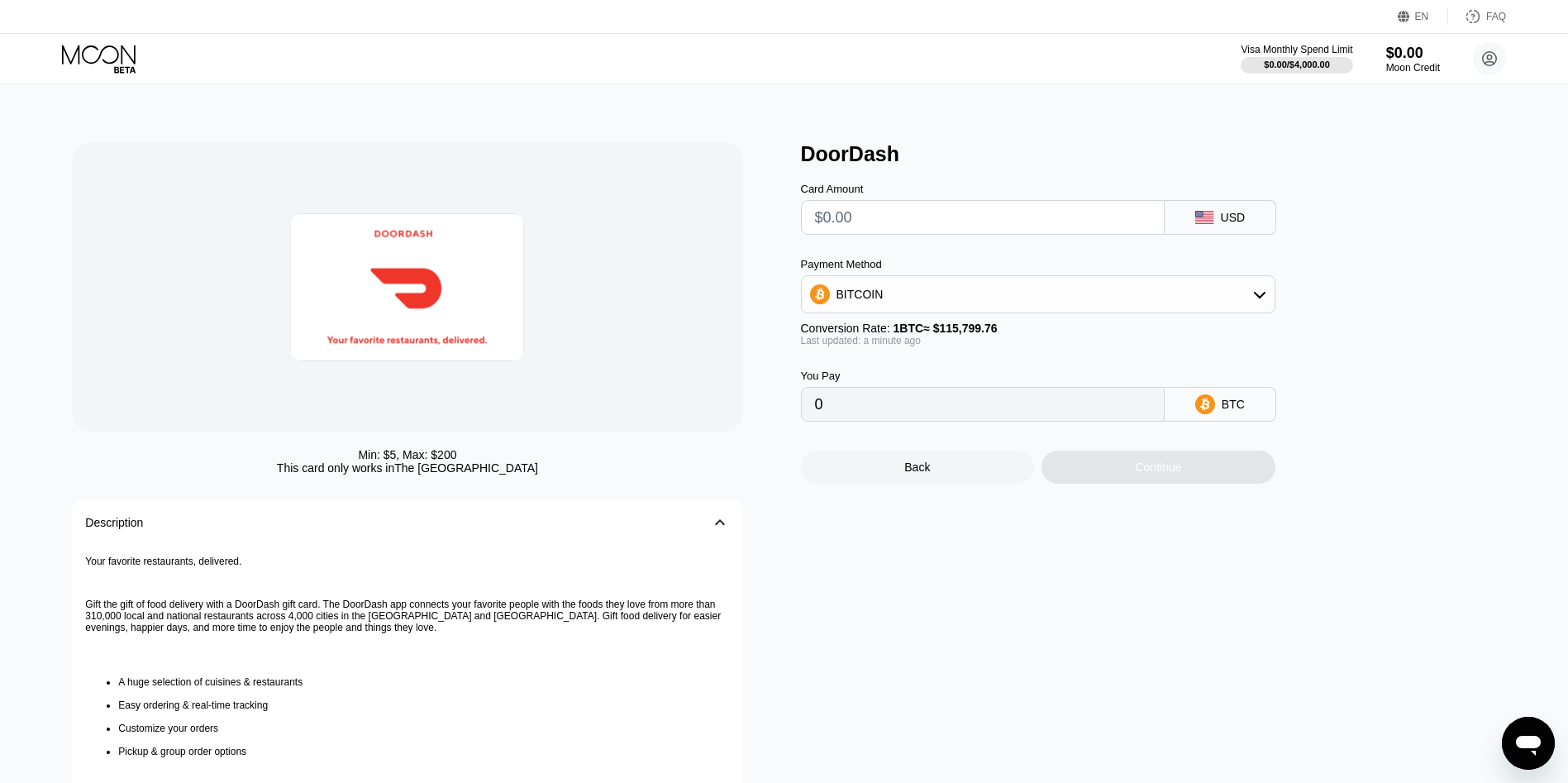
click at [841, 221] on input "text" at bounding box center [982, 218] width 335 height 33
type input "$5"
type input "0.00004318"
type input "$5.56"
type input "0.00004802"
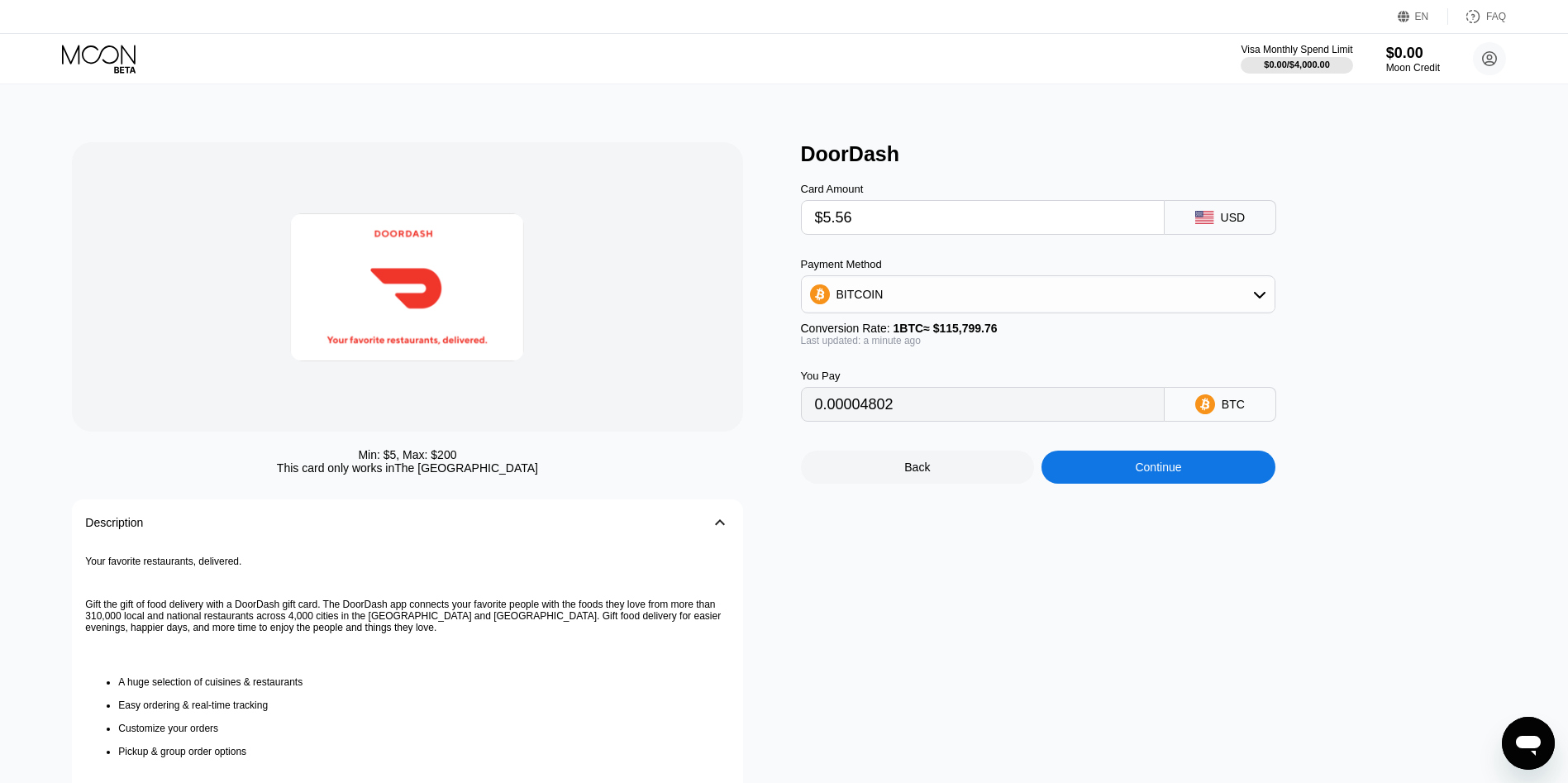
type input "$5.56"
click at [1174, 464] on div "Continue" at bounding box center [1158, 468] width 234 height 33
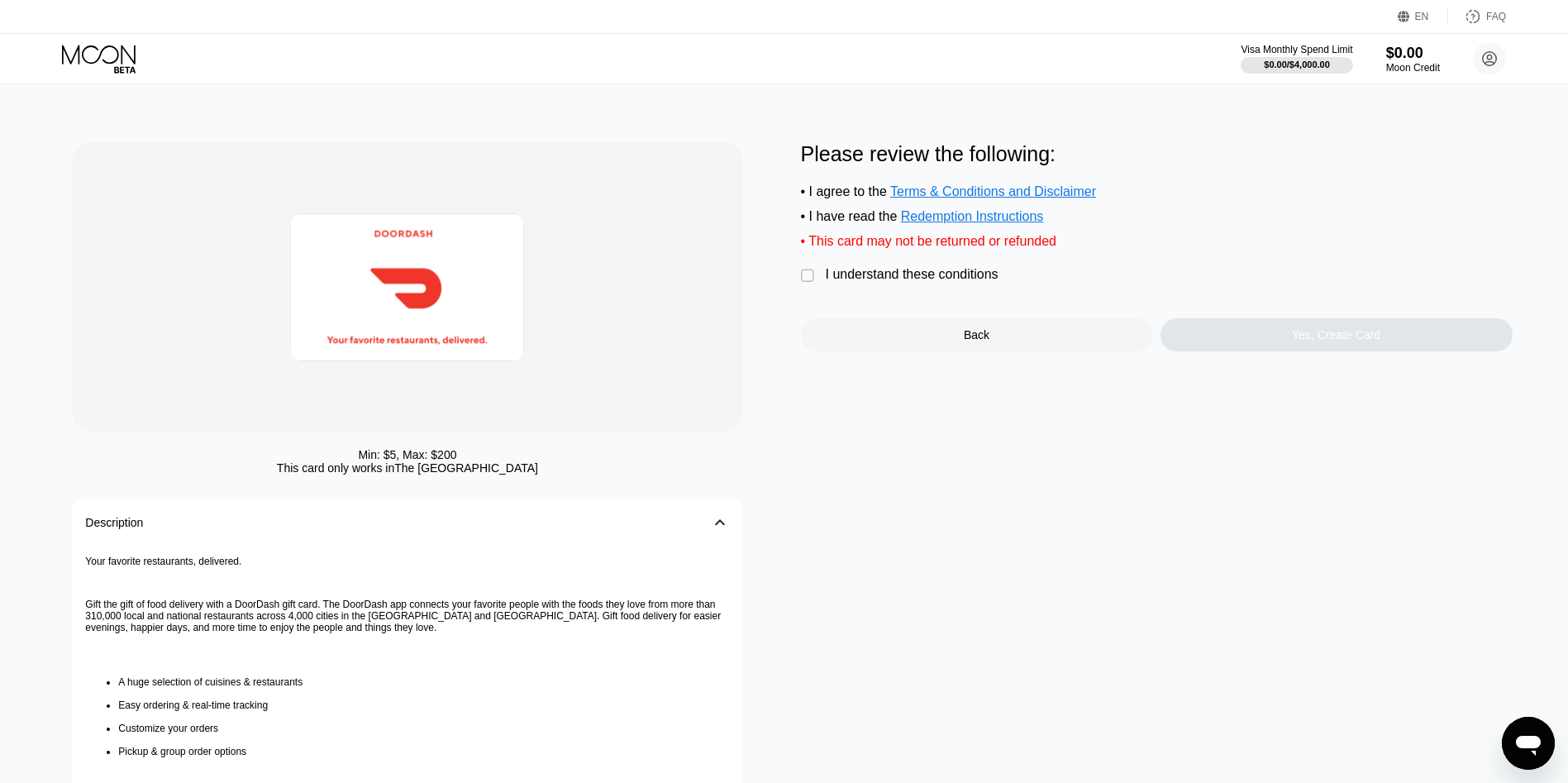
drag, startPoint x: 976, startPoint y: 296, endPoint x: 1083, endPoint y: 292, distance: 107.1
click at [976, 284] on div " I understand these conditions" at bounding box center [904, 275] width 206 height 18
click at [1257, 333] on div "Yes, Create Card" at bounding box center [1336, 335] width 352 height 33
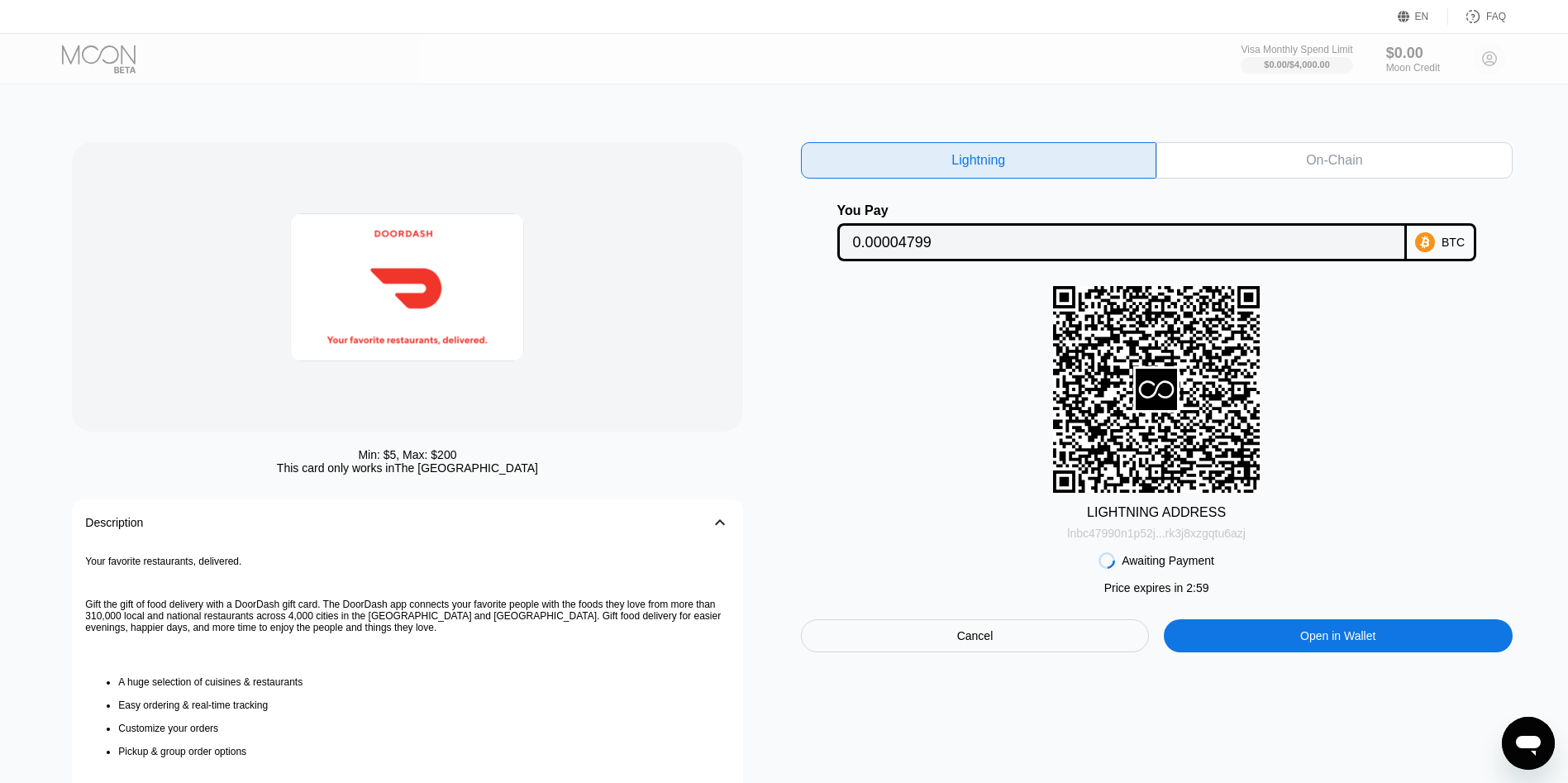
click at [1230, 539] on div "lnbc47990n1p52j...rk3j8xzgqtu6azj" at bounding box center [1156, 534] width 178 height 13
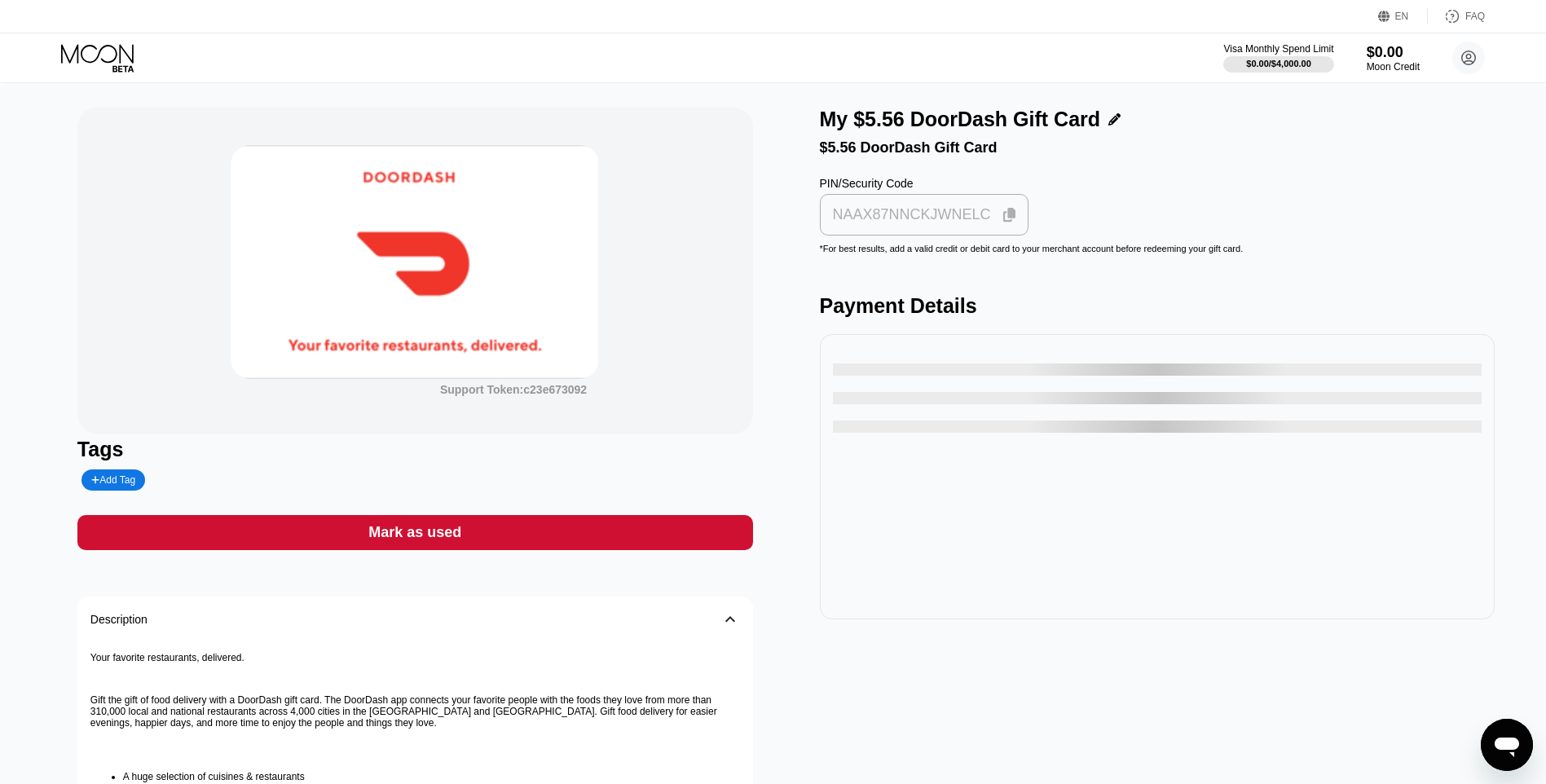
click at [928, 224] on div "NAAX87NNCKJWNELC" at bounding box center [912, 214] width 158 height 19
